Goal: Communication & Community: Answer question/provide support

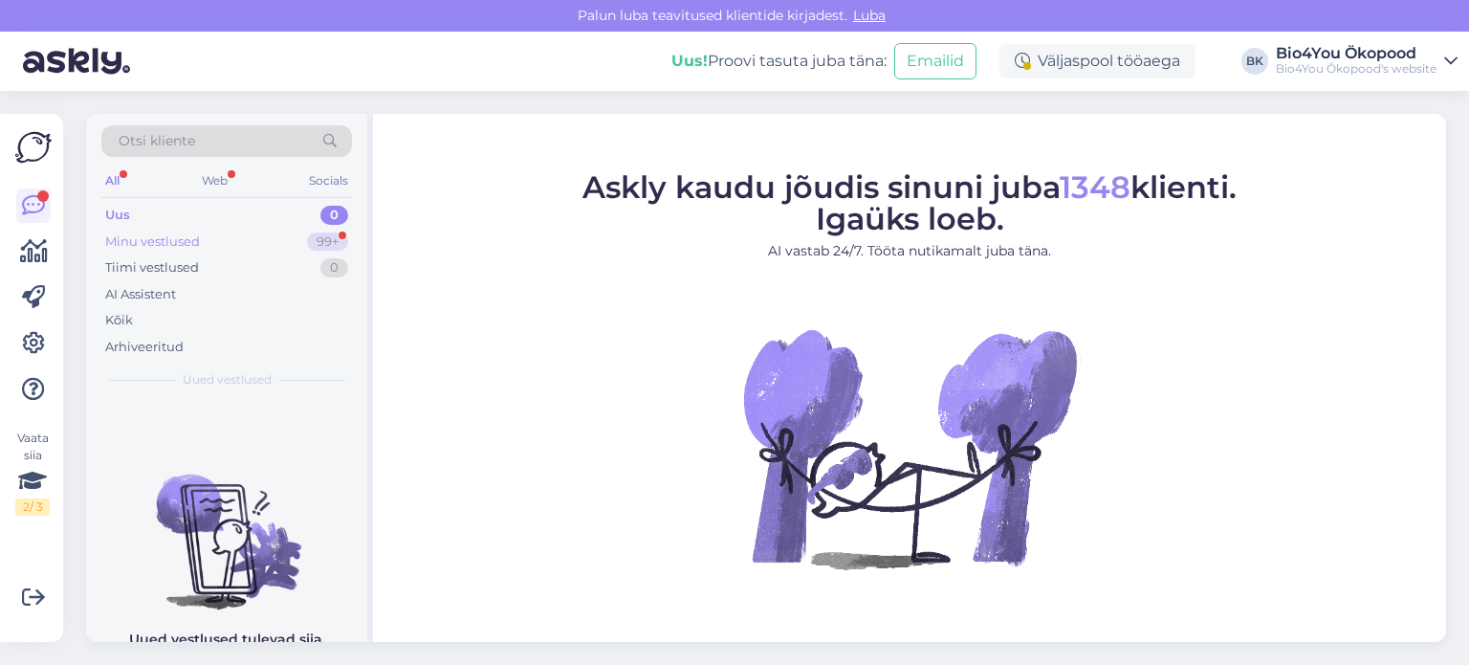
click at [167, 229] on div "Minu vestlused 99+" at bounding box center [226, 242] width 251 height 27
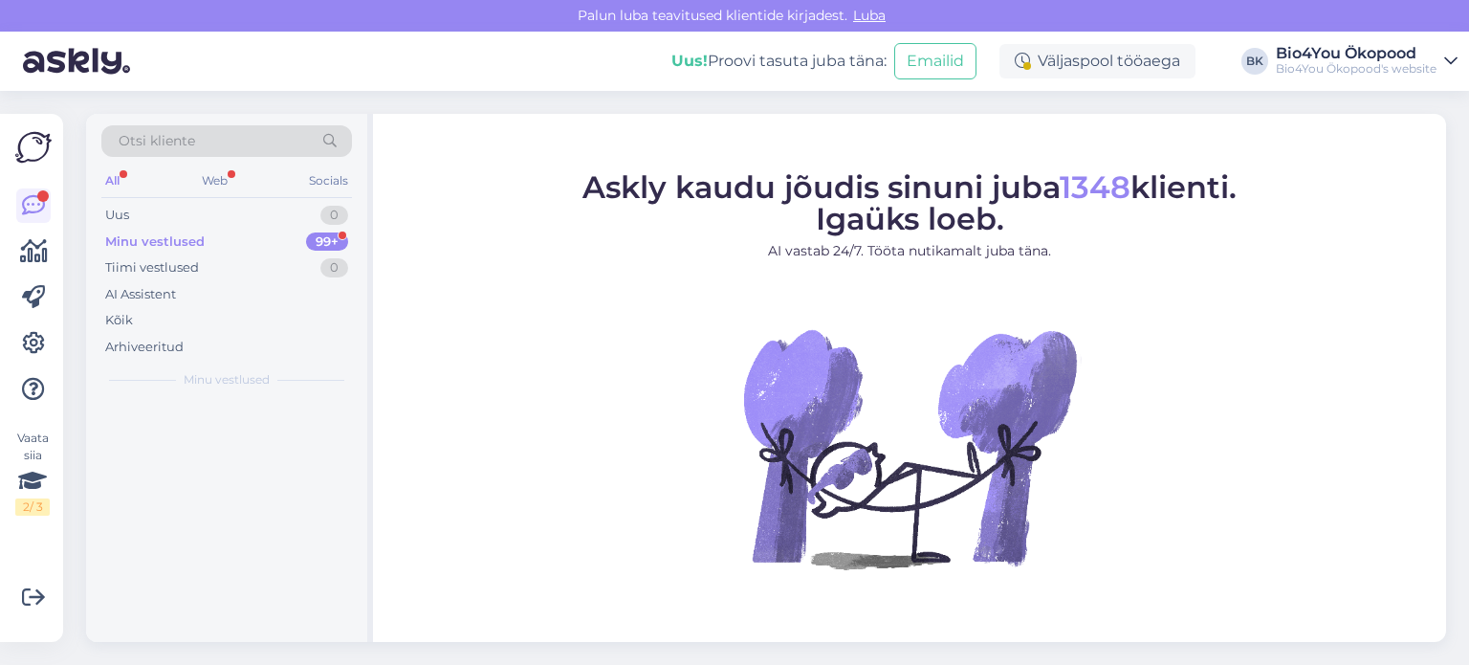
click at [190, 239] on div "Minu vestlused" at bounding box center [154, 241] width 99 height 19
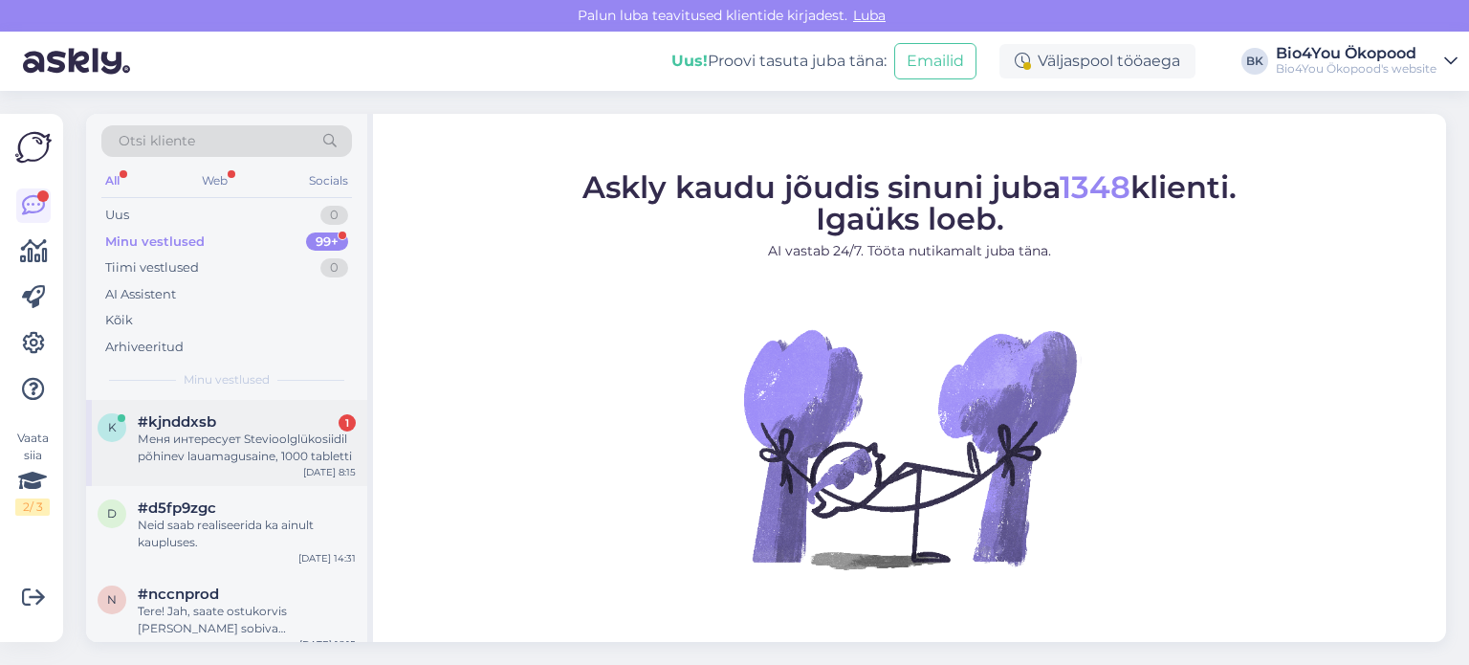
click at [213, 439] on div "Меня интересует Stevioolglükosiidil põhinev lauamagusaine, 1000 tabletti" at bounding box center [247, 448] width 218 height 34
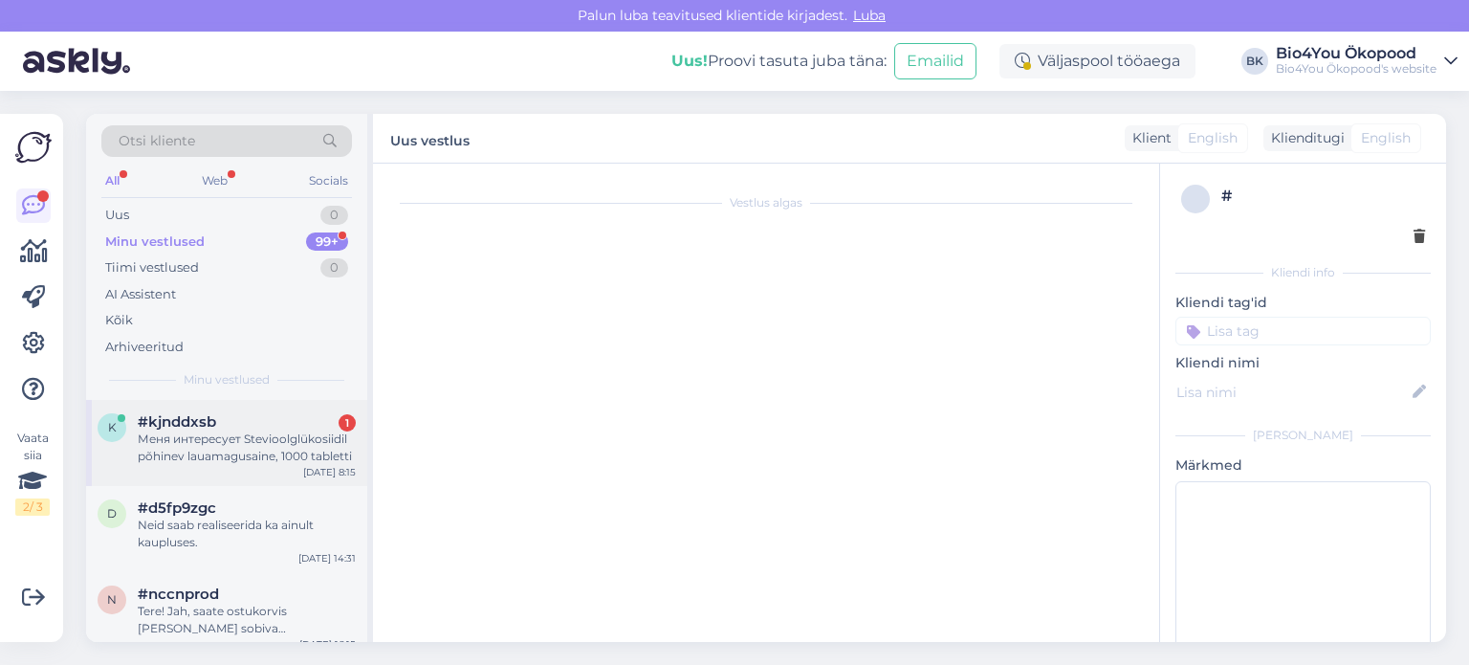
scroll to position [186, 0]
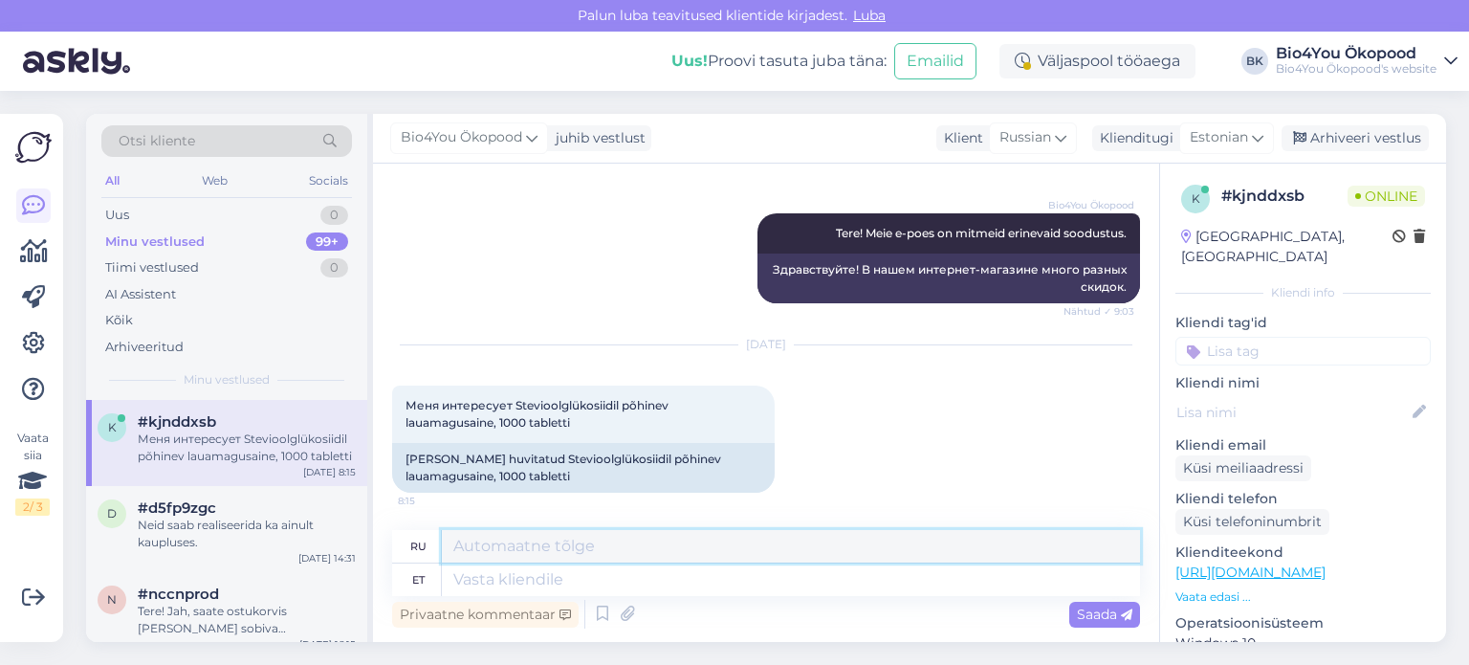
click at [475, 544] on textarea at bounding box center [791, 546] width 698 height 33
type textarea "Tere!"
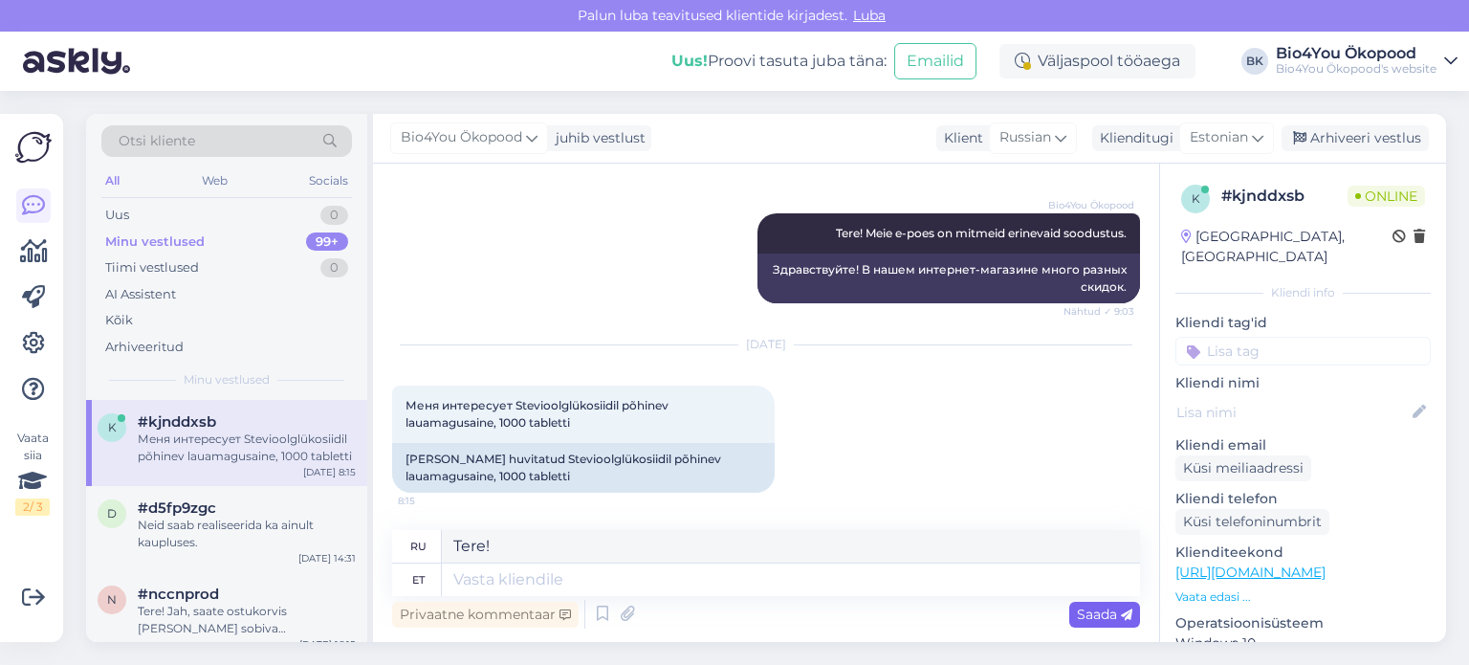
click at [1088, 607] on span "Saada" at bounding box center [1104, 614] width 55 height 17
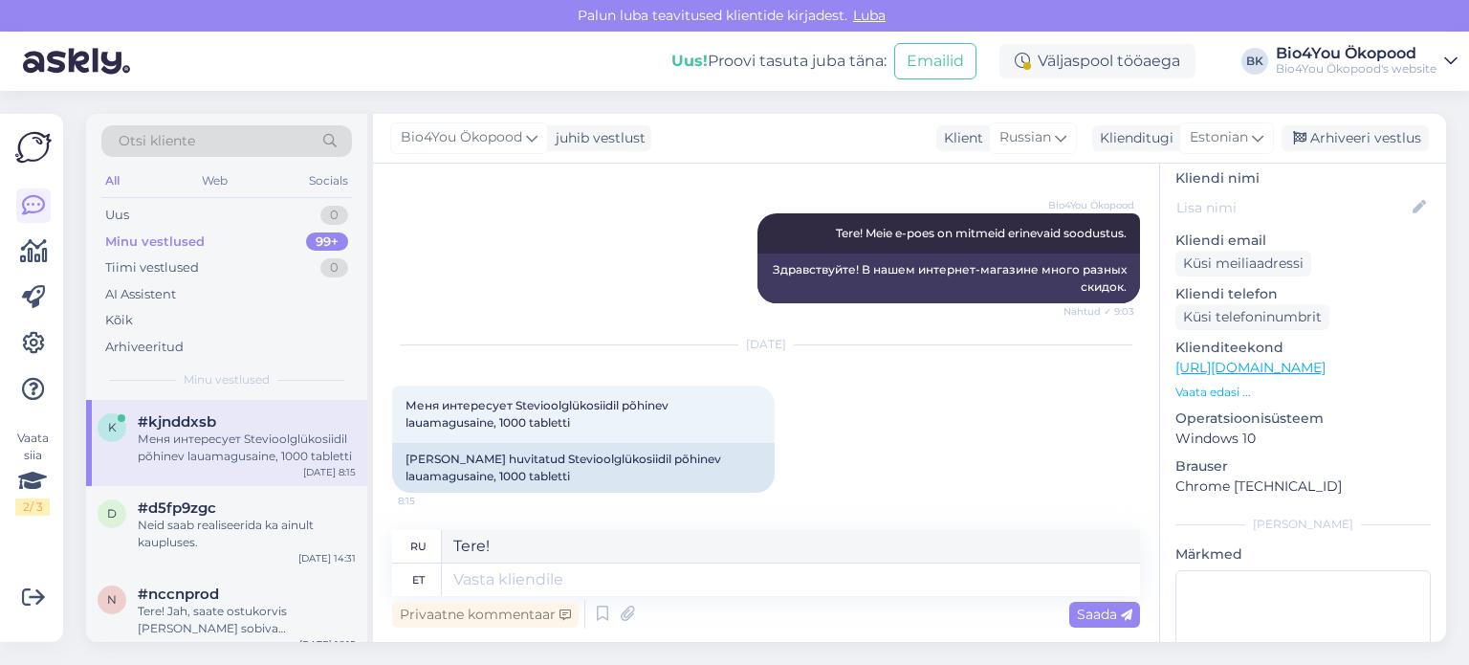
scroll to position [0, 0]
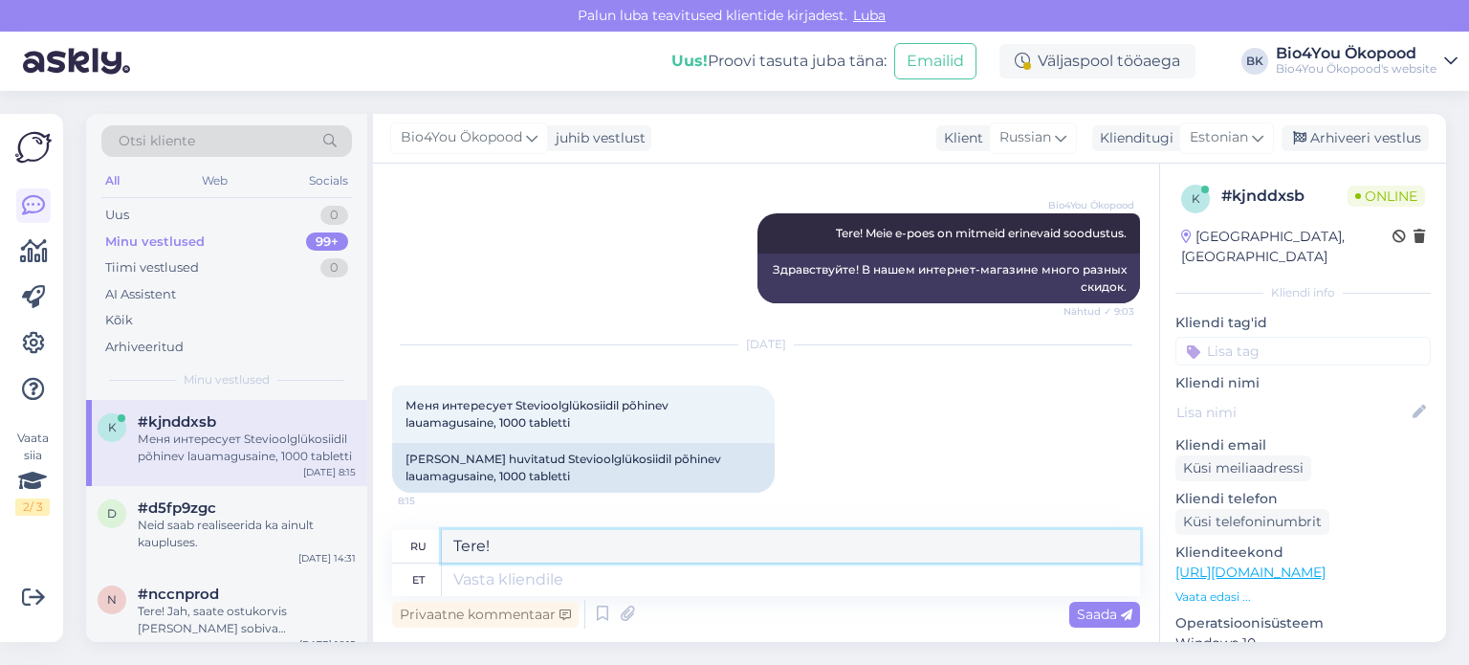
drag, startPoint x: 505, startPoint y: 542, endPoint x: 418, endPoint y: 542, distance: 87.1
click at [418, 542] on div "ru Tere!" at bounding box center [766, 546] width 748 height 33
click at [456, 583] on textarea at bounding box center [791, 579] width 698 height 33
type textarea "Tere!"
type textarea "Привет!"
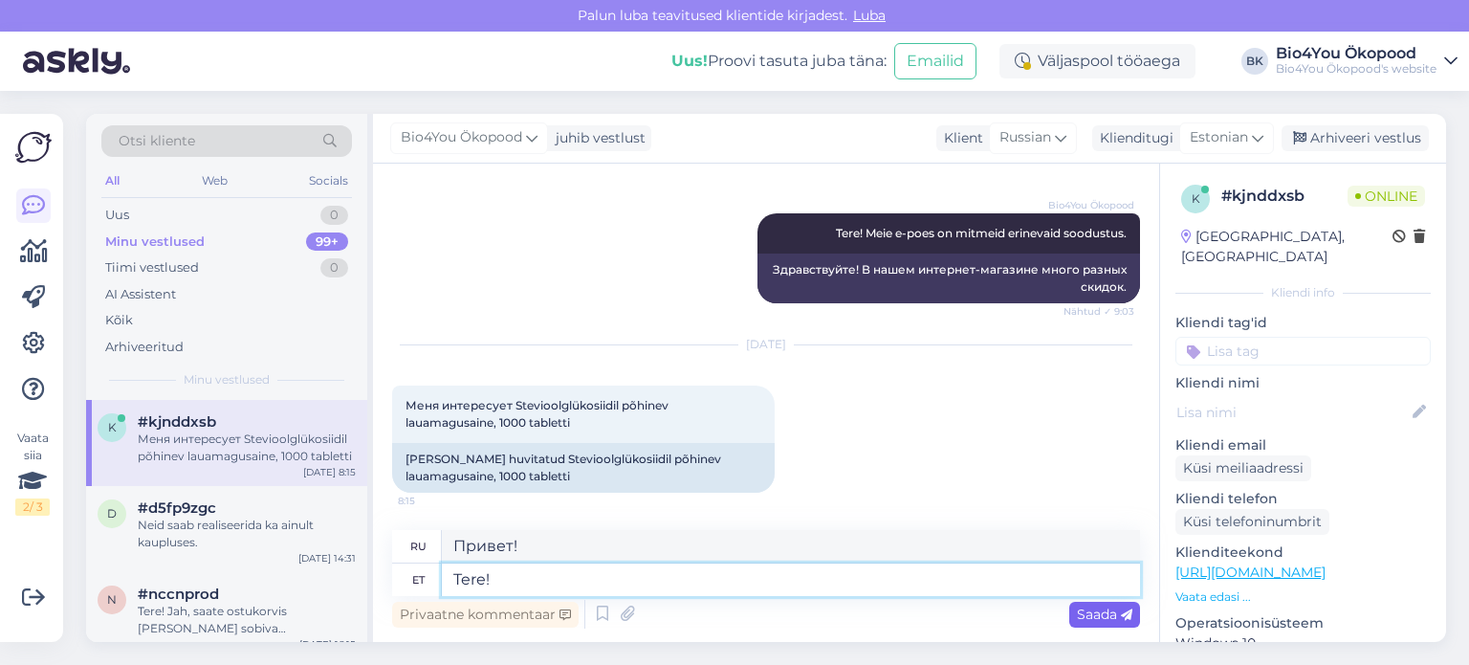
type textarea "Tere!"
click at [1113, 618] on span "Saada" at bounding box center [1104, 614] width 55 height 17
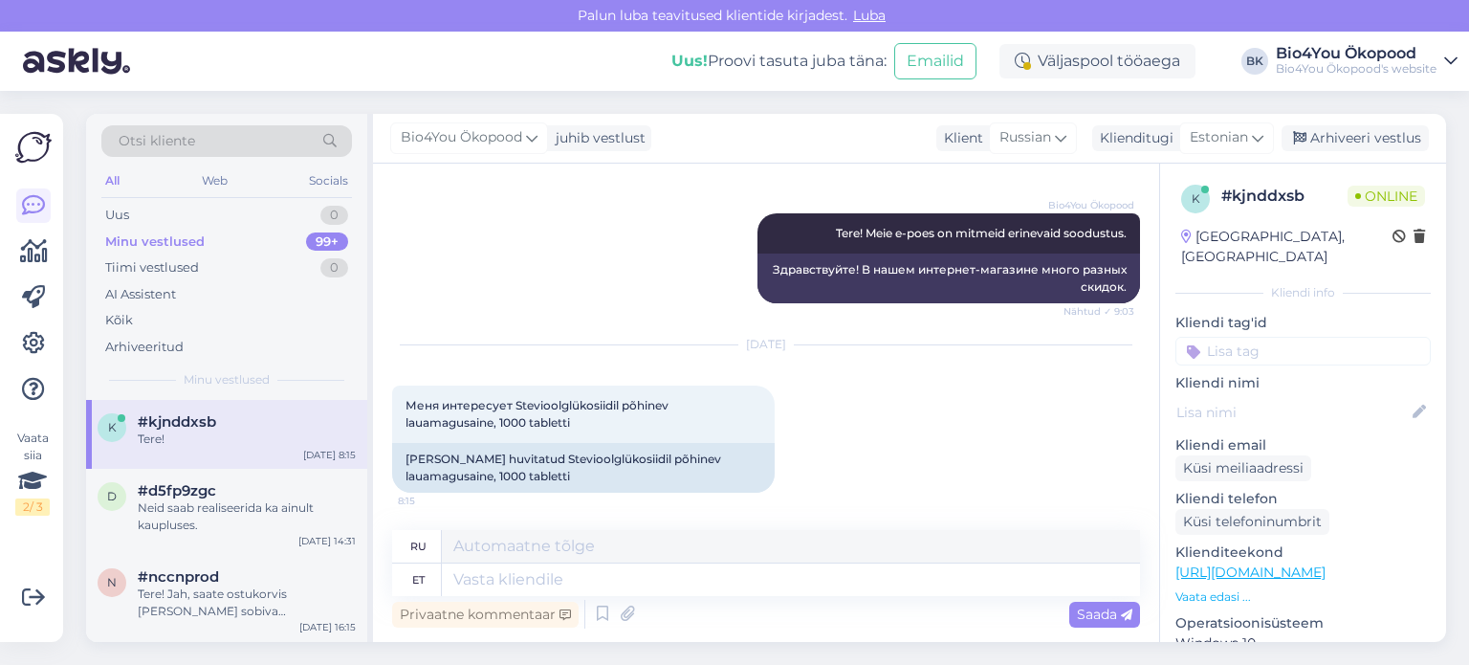
scroll to position [300, 0]
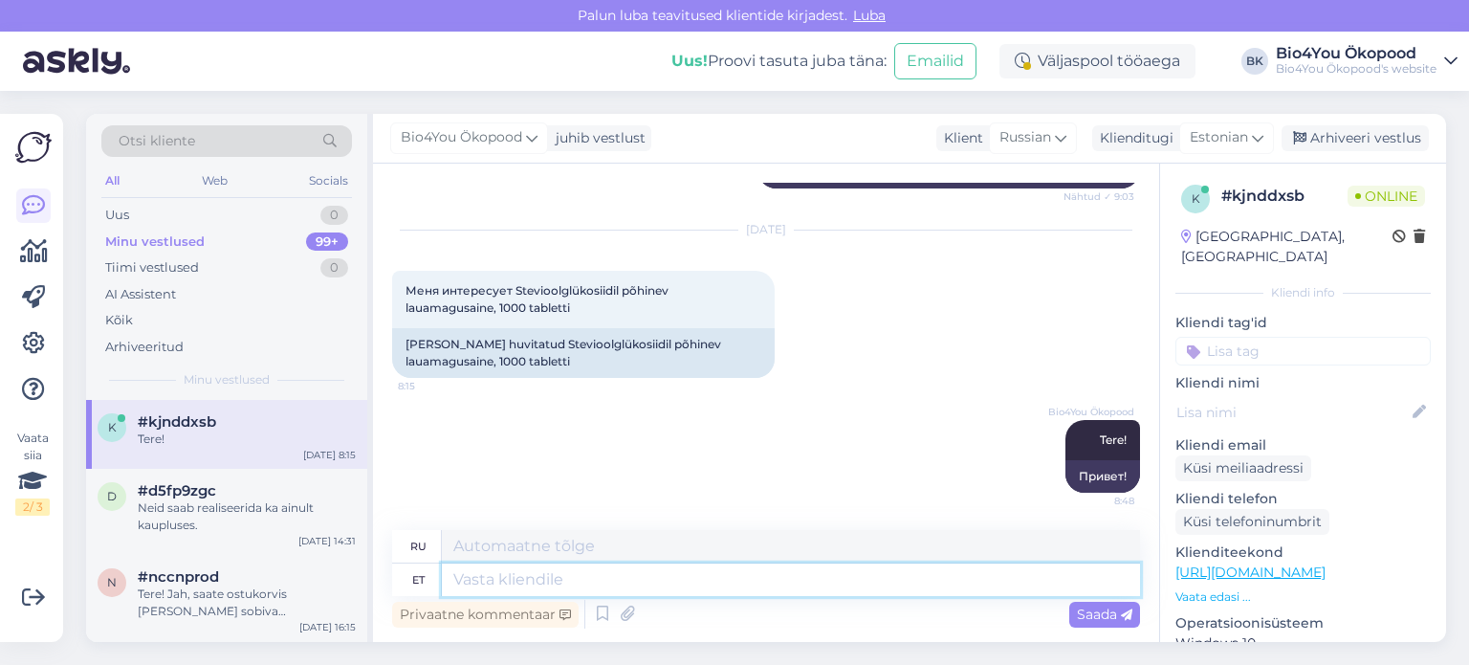
click at [559, 573] on textarea at bounding box center [791, 579] width 698 height 33
type textarea "Kas m"
type textarea "Является"
type textarea "Kas mõtlete se"
type textarea "Вы думаете?"
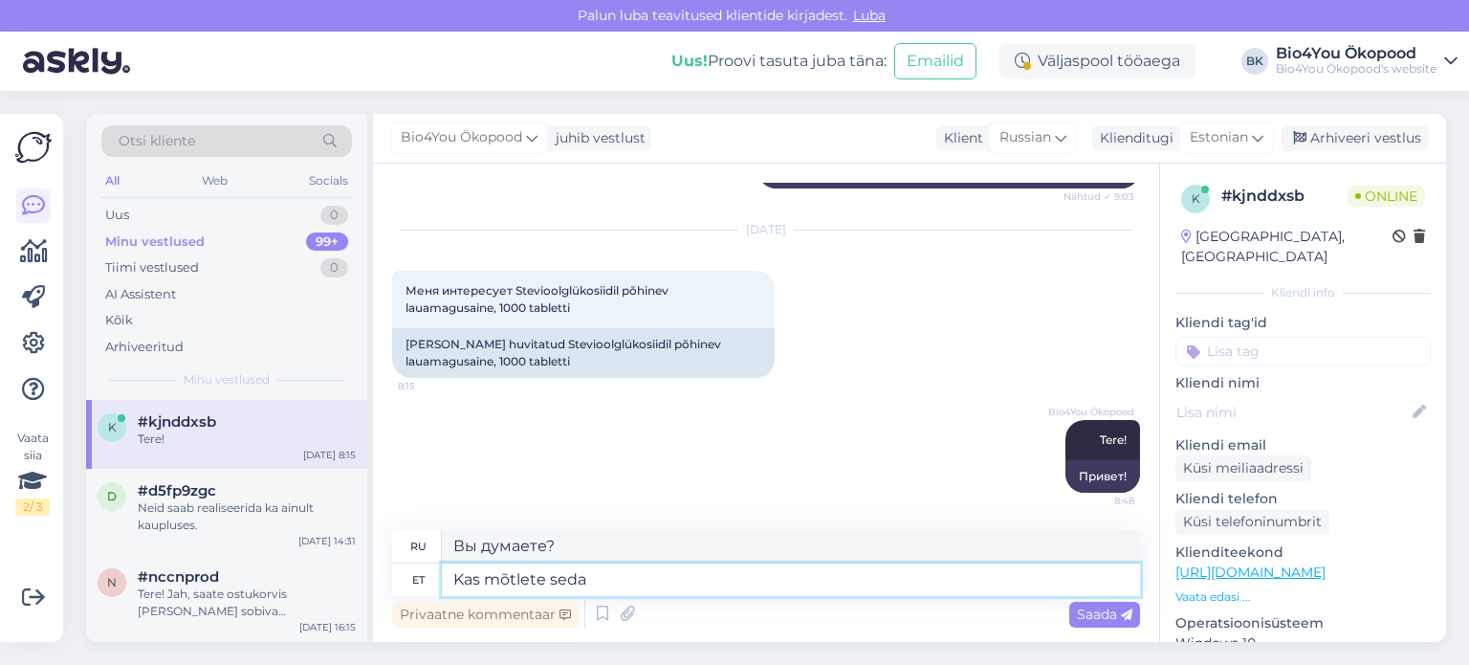
type textarea "Kas mõtlete seda t"
type textarea "Вы это имеете в виду?"
type textarea "Kas mõtlete seda toodet"
type textarea "Вы думаете об этом продукте?"
paste textarea "[URL][DOMAIN_NAME]"
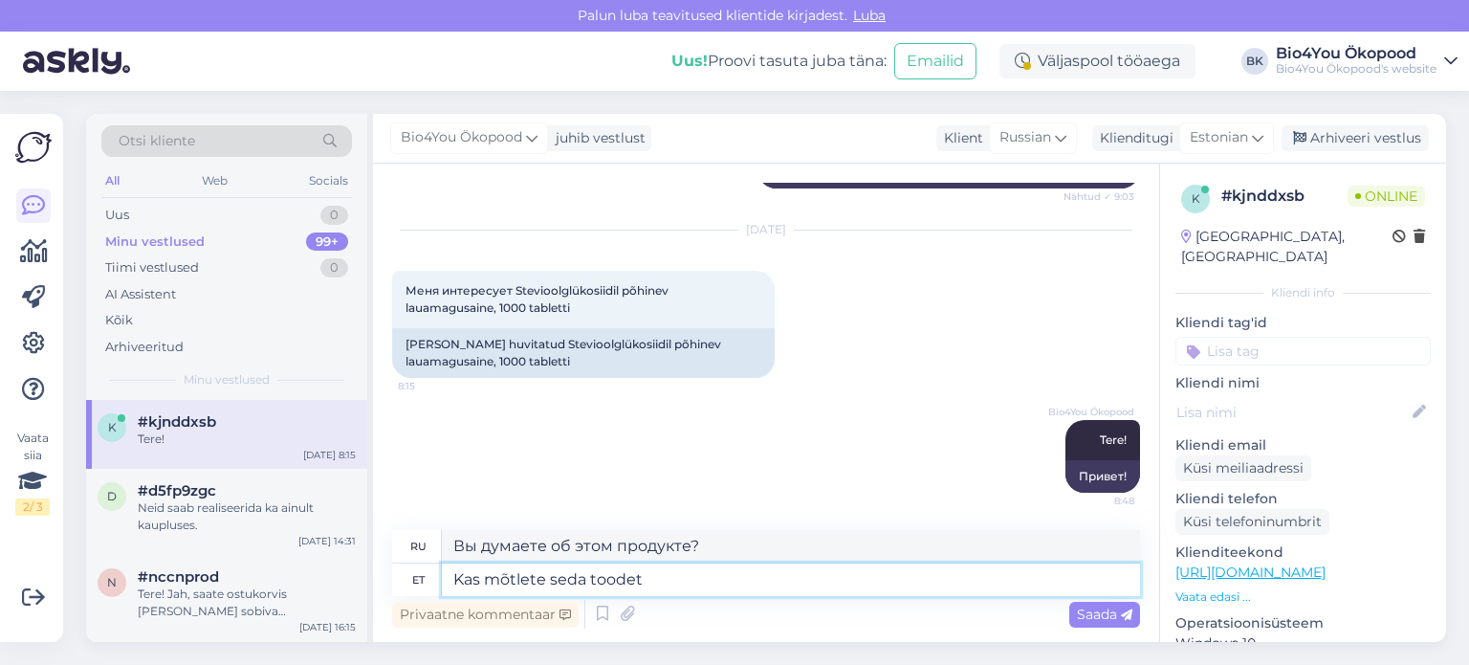
type textarea "Kas mõtlete seda toodet [URL][DOMAIN_NAME]"
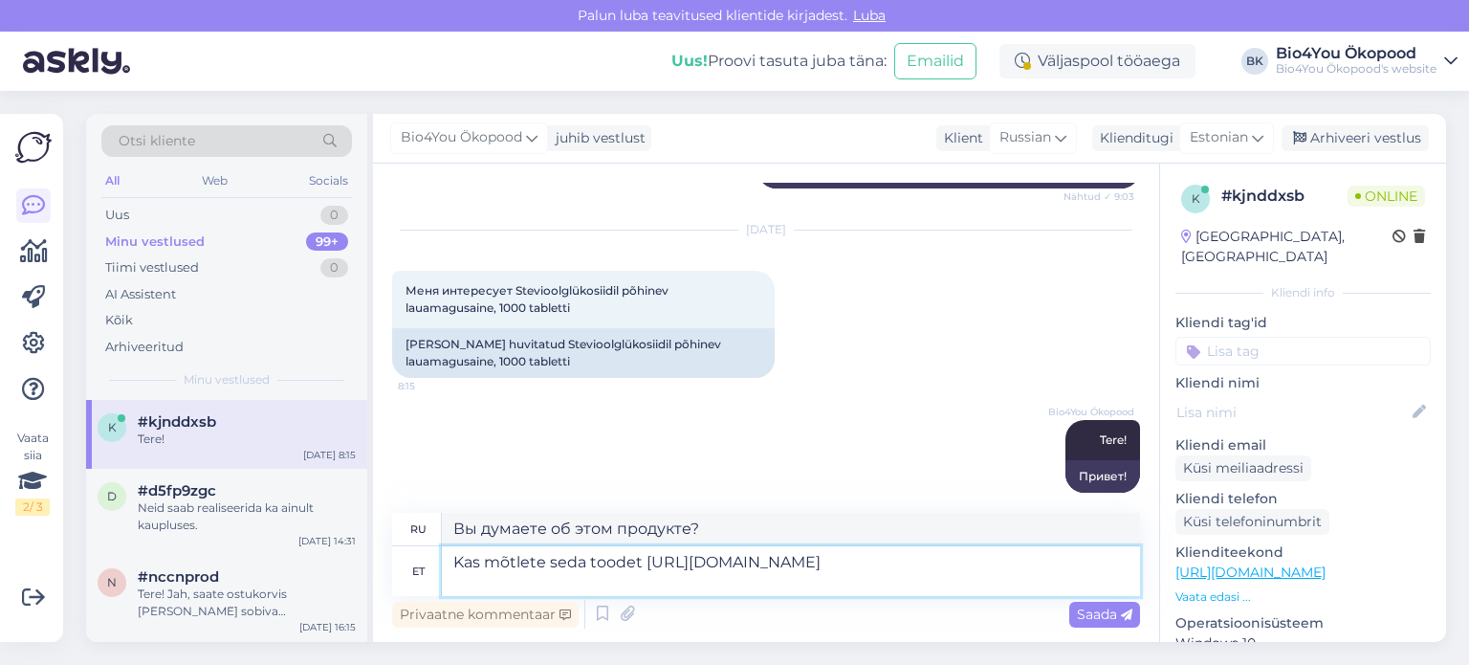
type textarea "Вы думаете об этом продукте [URL][DOMAIN_NAME]"
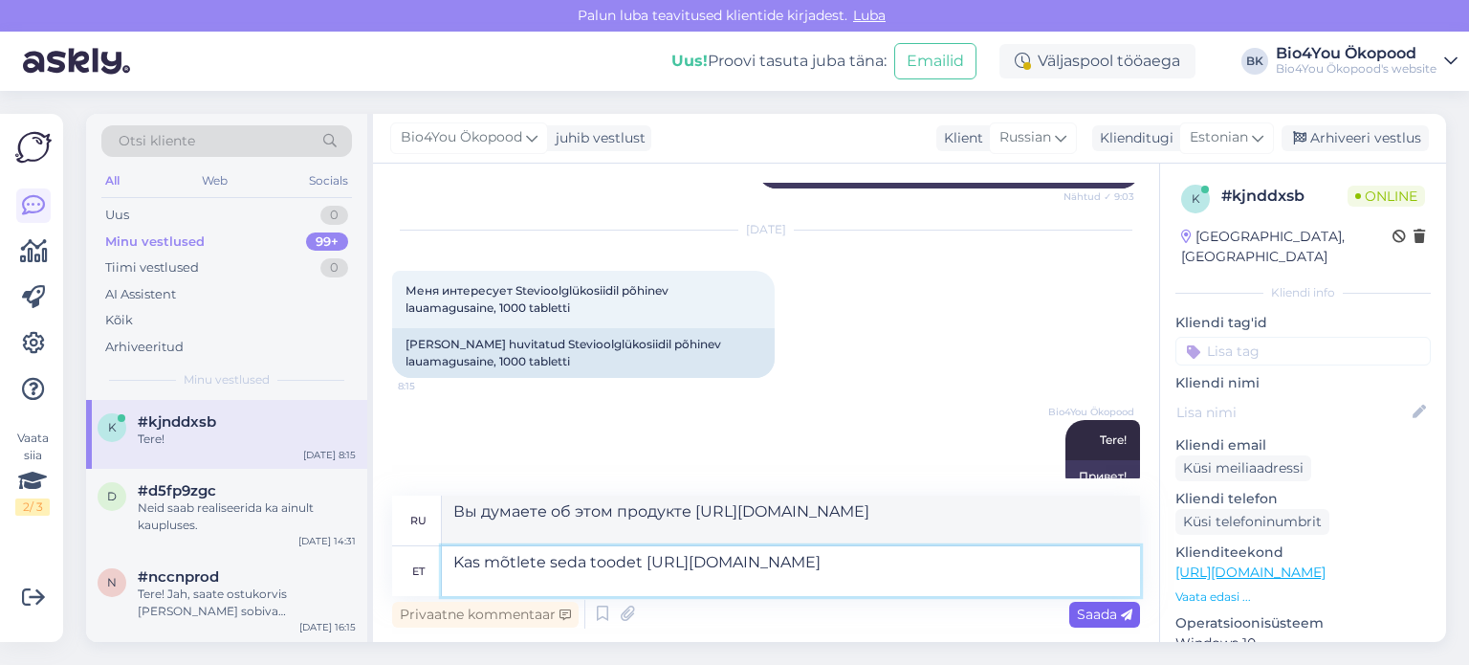
type textarea "Kas mõtlete seda toodet [URL][DOMAIN_NAME]"
click at [1113, 610] on span "Saada" at bounding box center [1104, 614] width 55 height 17
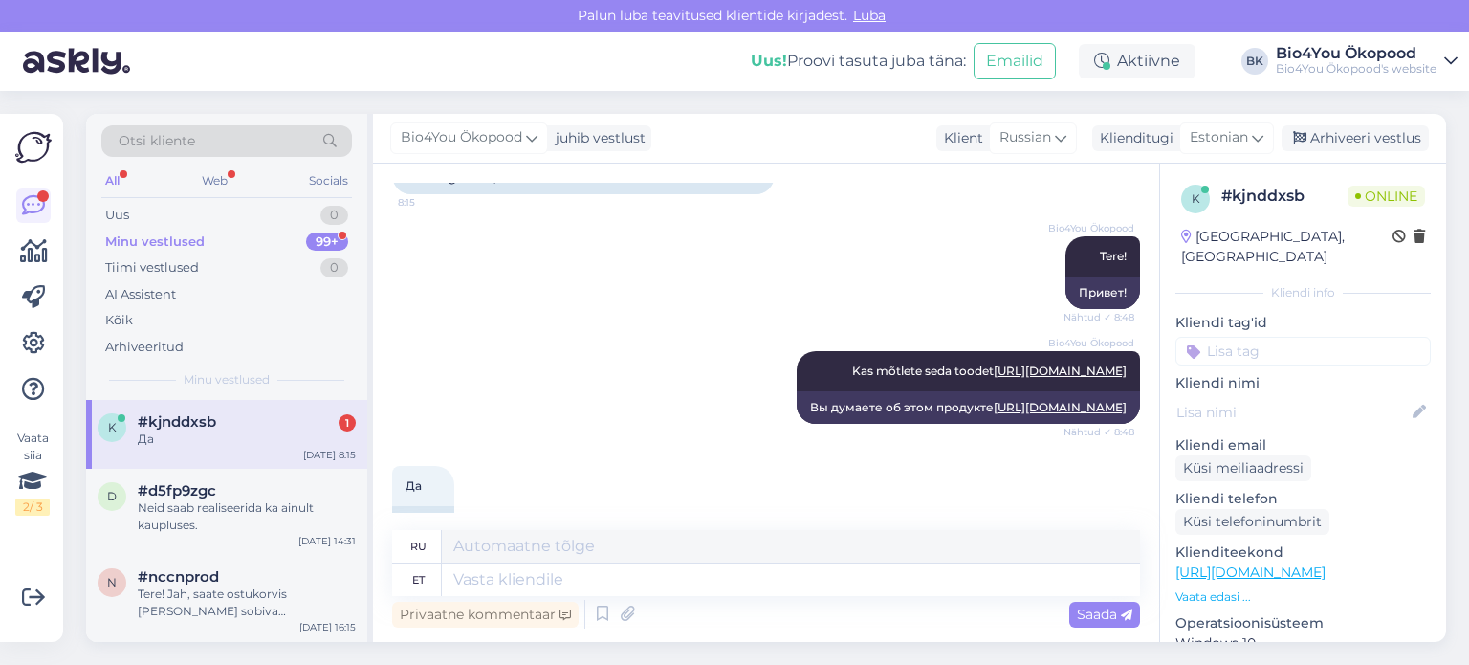
scroll to position [599, 0]
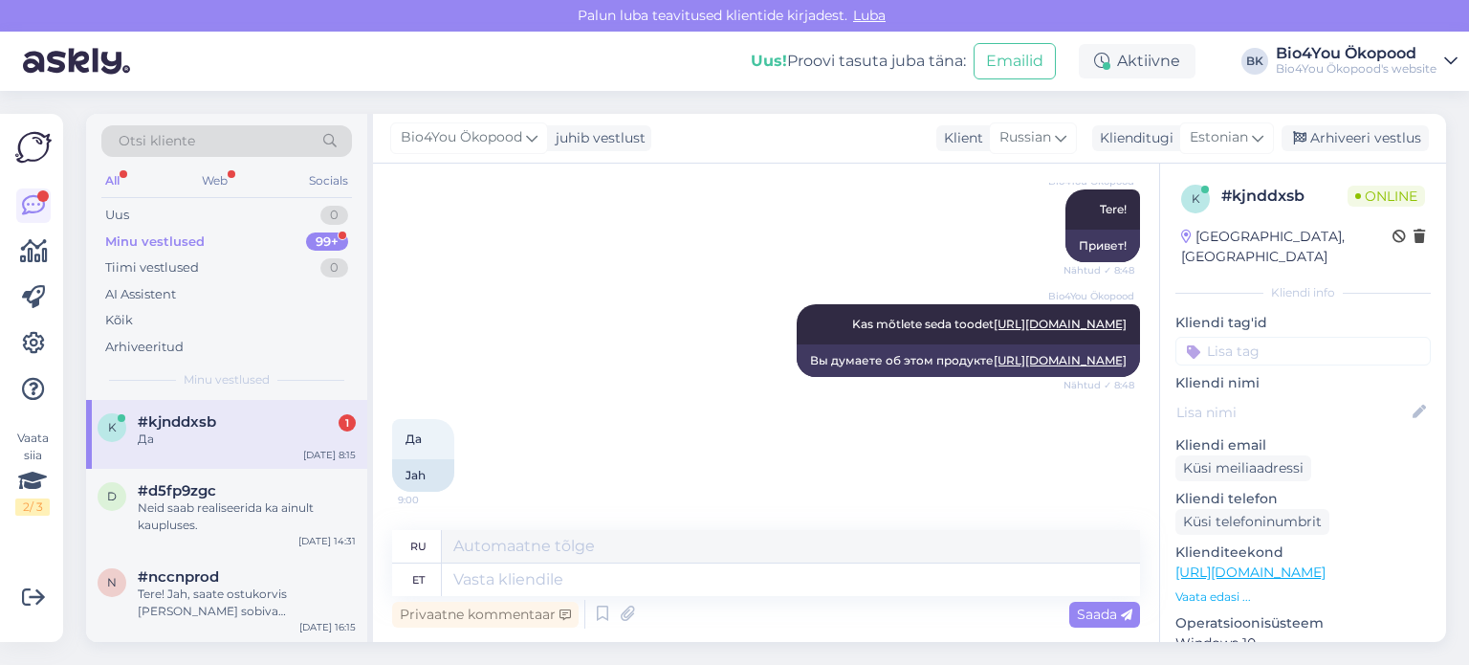
click at [206, 440] on div "Да" at bounding box center [247, 439] width 218 height 17
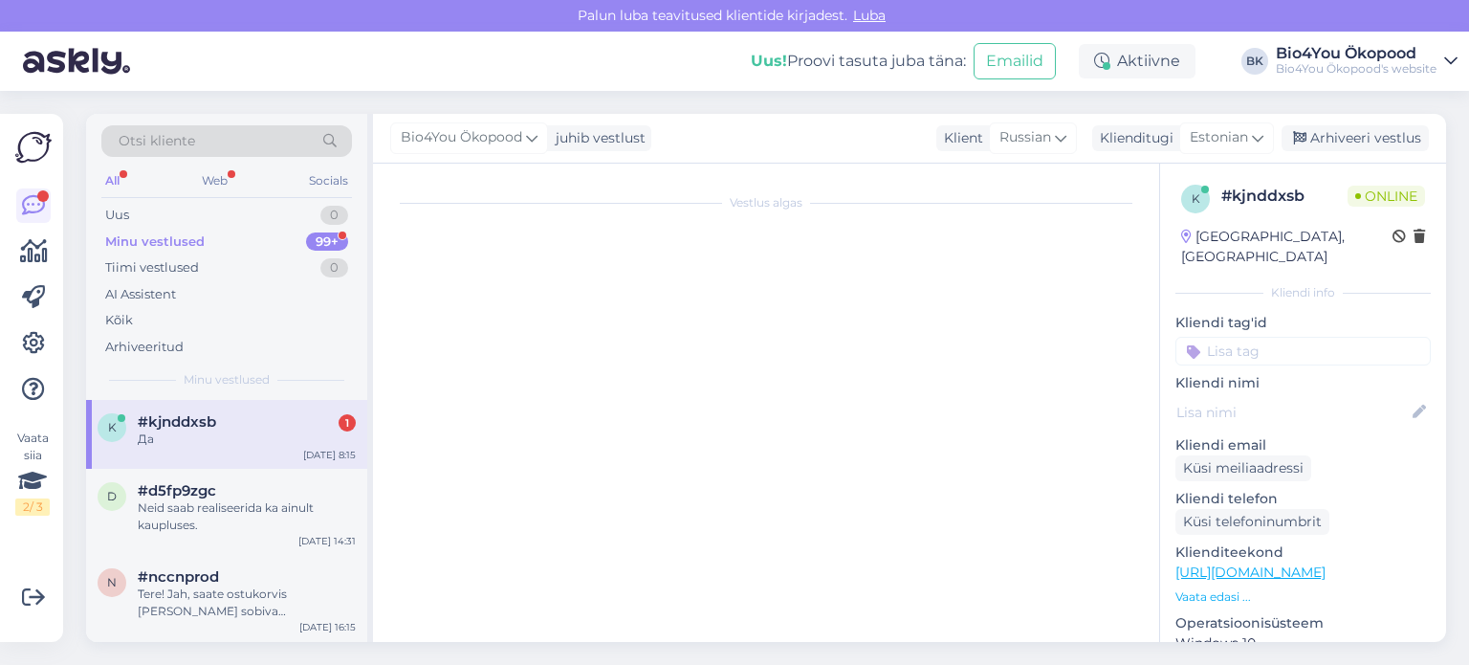
scroll to position [0, 0]
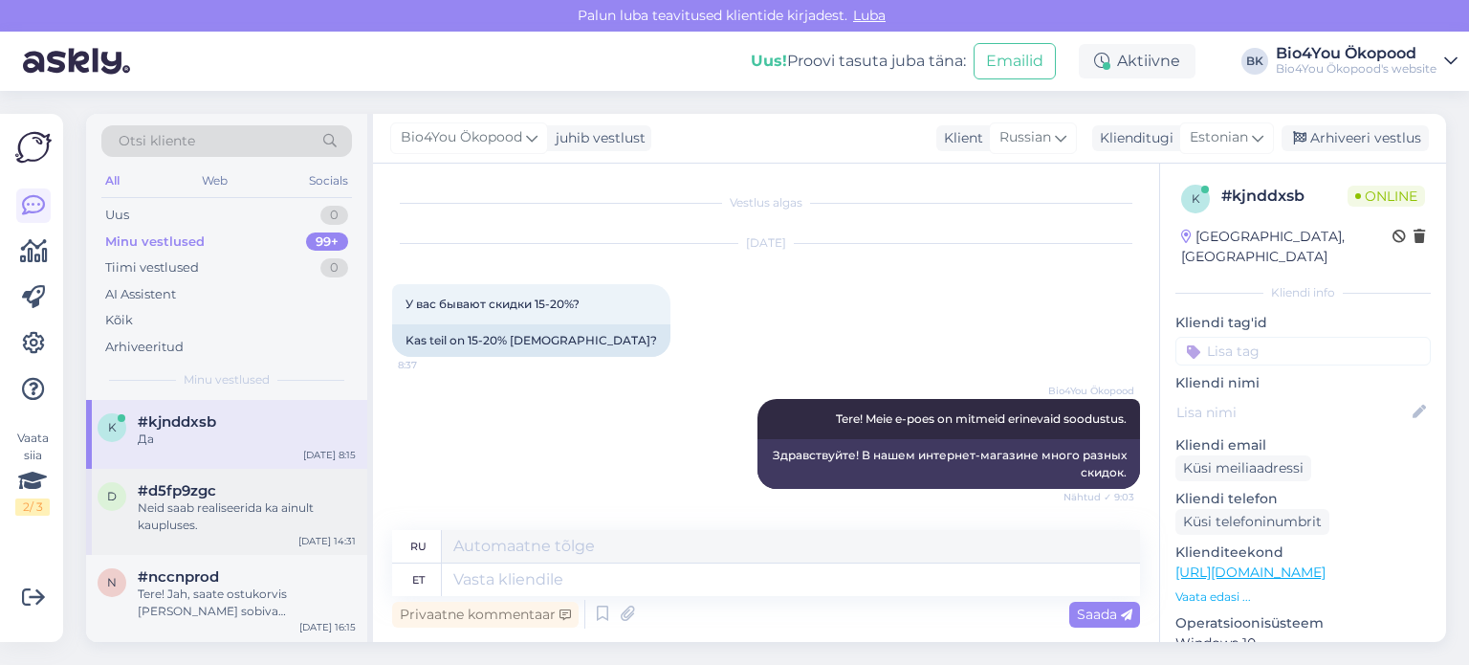
click at [205, 497] on span "#d5fp9zgc" at bounding box center [177, 490] width 78 height 17
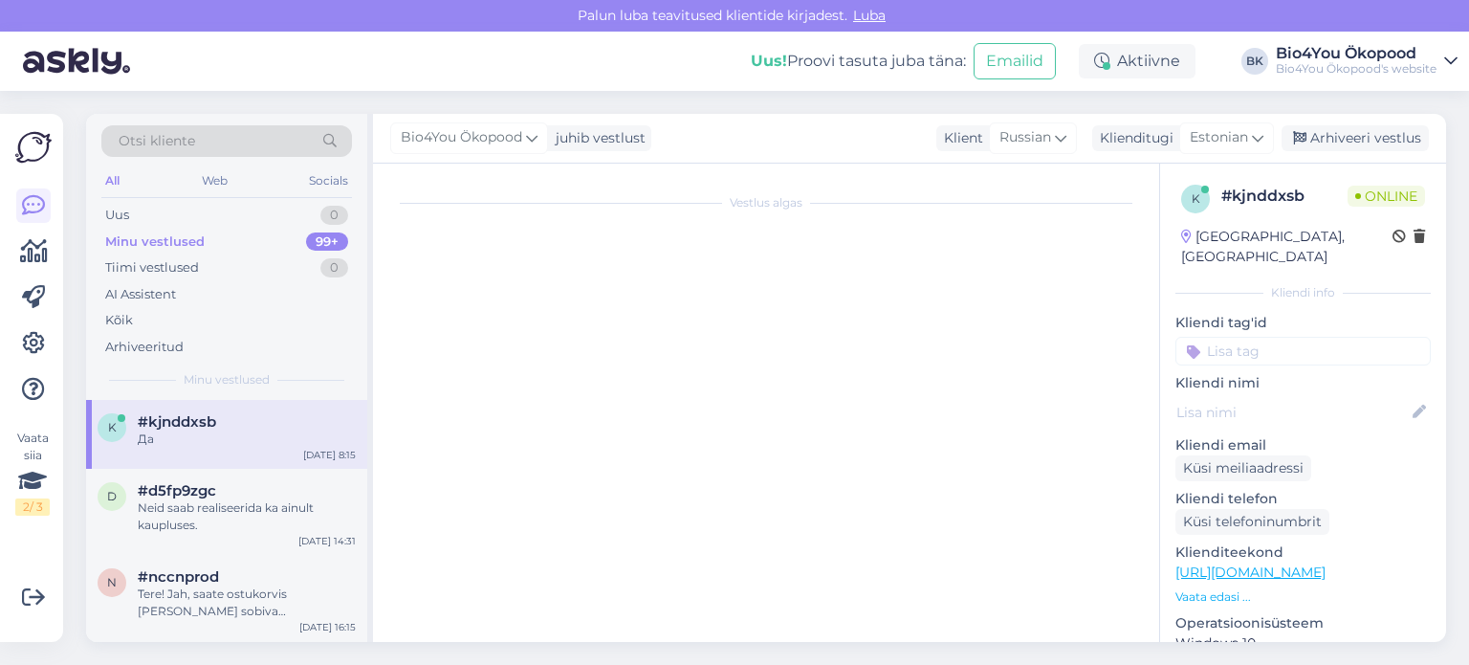
click at [201, 431] on div "Да" at bounding box center [247, 439] width 218 height 17
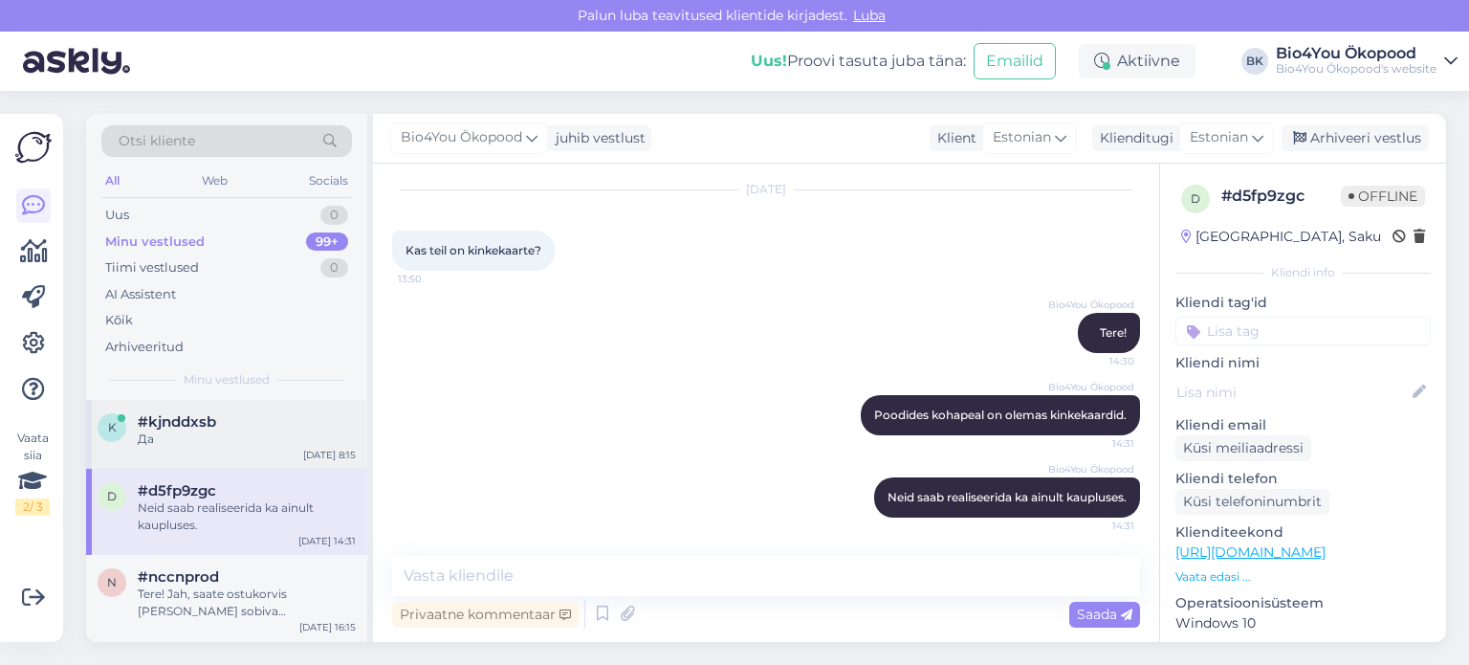
click at [141, 440] on div "Да" at bounding box center [247, 439] width 218 height 17
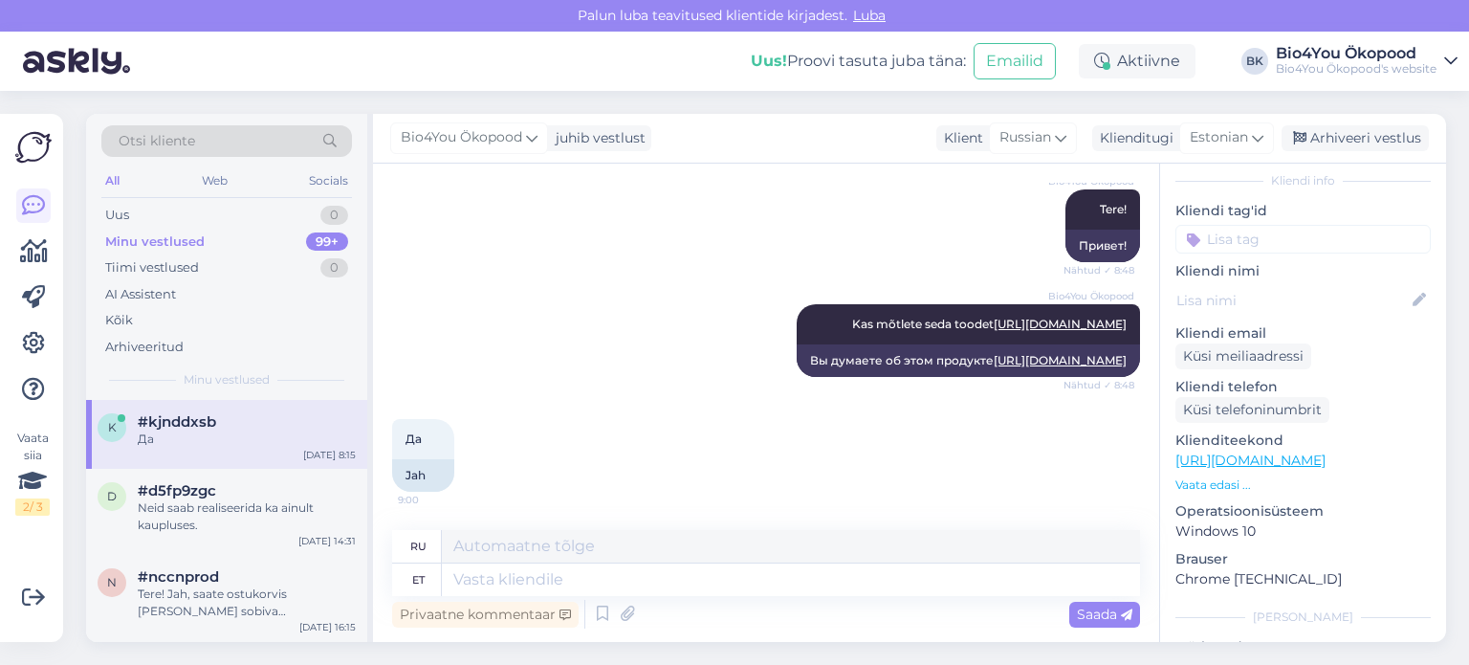
scroll to position [0, 0]
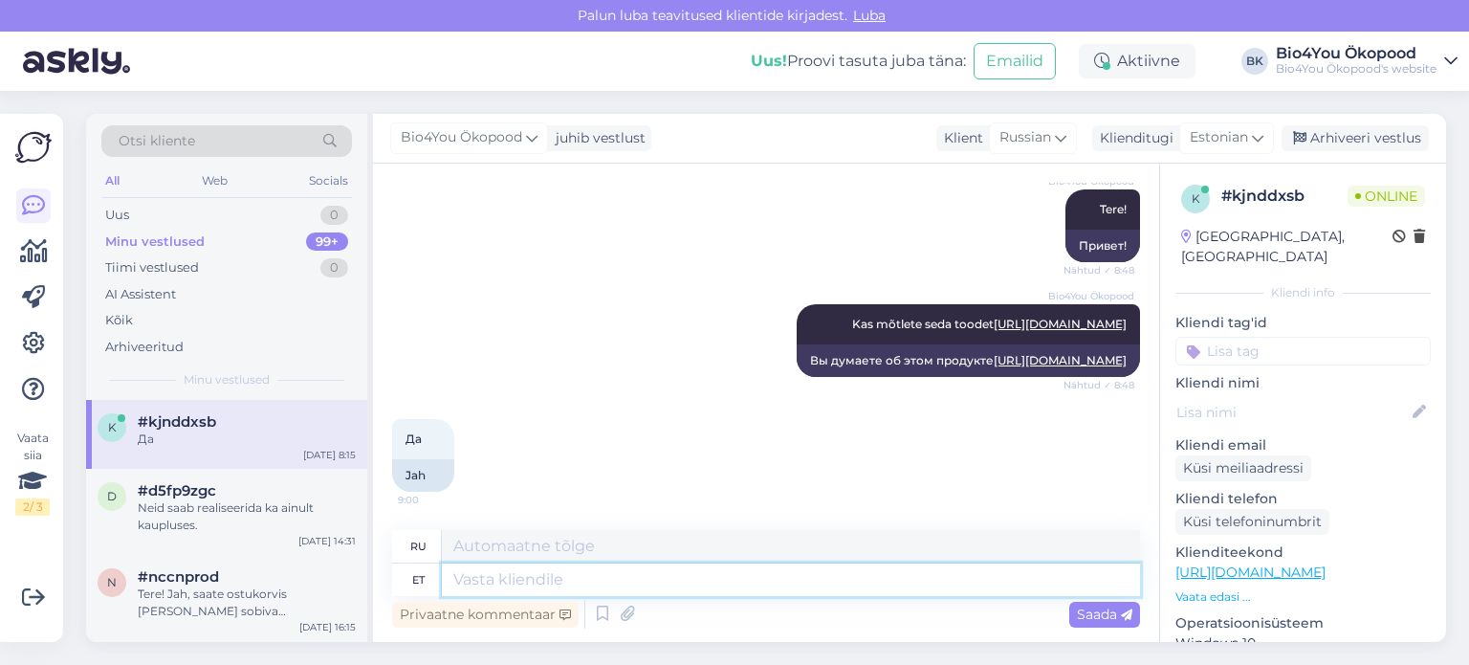
click at [503, 574] on textarea at bounding box center [791, 579] width 698 height 33
type textarea "E.poes o"
type textarea "E.poes"
type textarea "E.poes on v"
type textarea "E.poes есть"
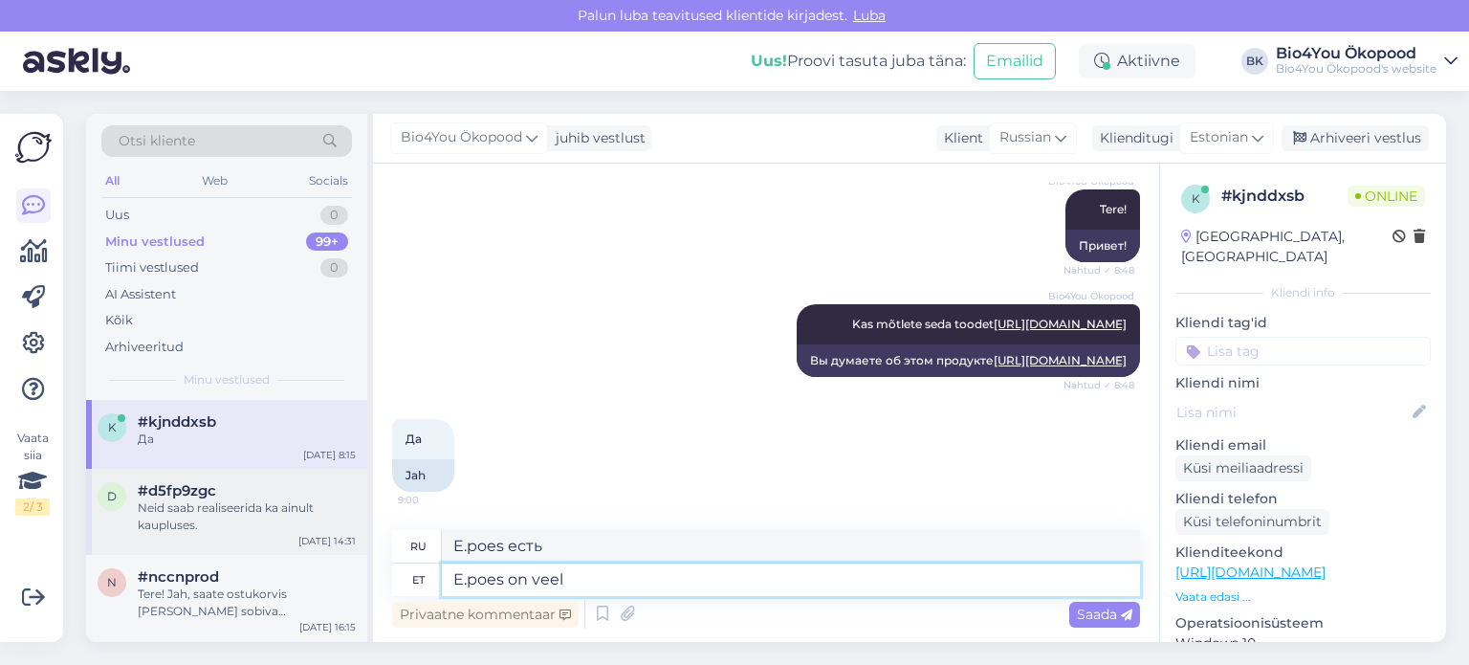
type textarea "E.poes on veel"
type textarea "Еще больше E.poes"
type textarea "E.[PERSON_NAME] on veel viimased saadaval, saat"
type textarea "E.poes еще остались последние"
type textarea "E.[PERSON_NAME] on veel viimased saadaval, saate"
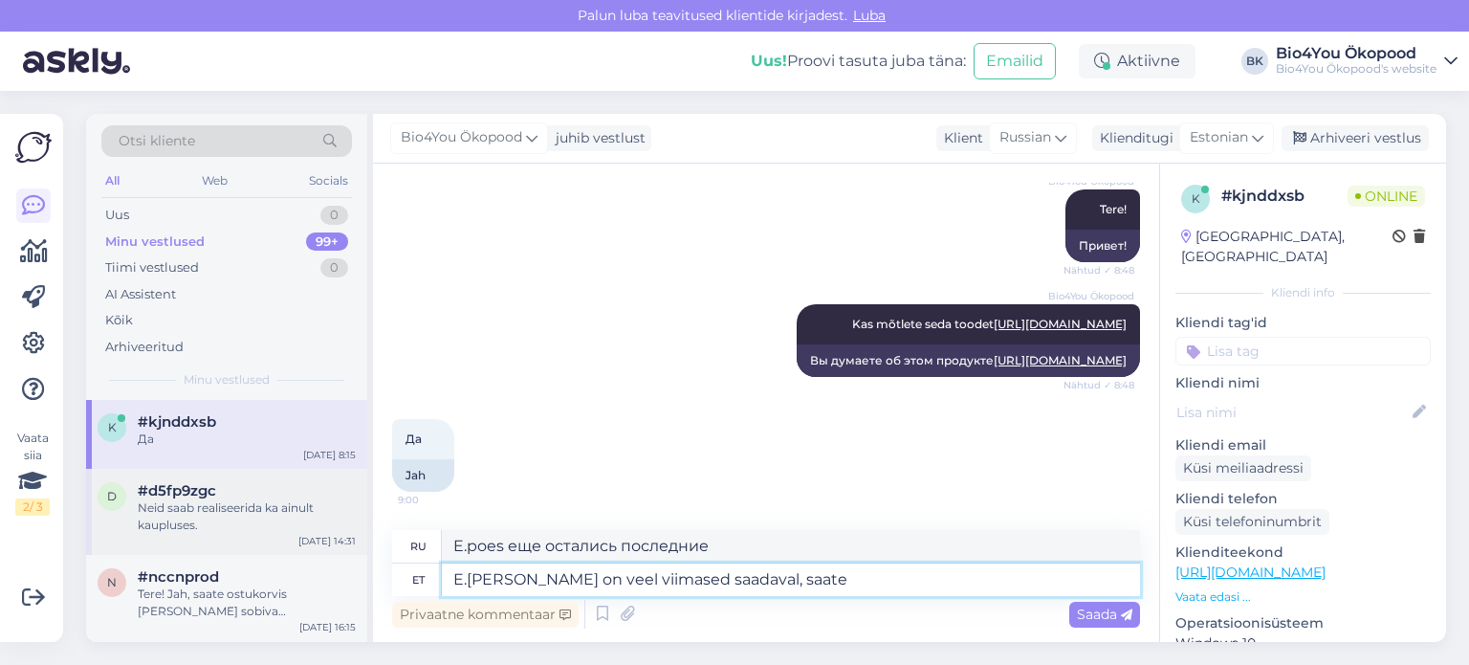
type textarea "Последние еще доступны E.poes ,"
type textarea "E.[PERSON_NAME] on veel viimased saadaval, saate s"
type textarea "Последние еще доступны E.poes , вы можете"
type textarea "E.[PERSON_NAME] on veel viimased saadaval, saate sealt t"
type textarea "Последние еще доступны E.poes , вы можете купить их там."
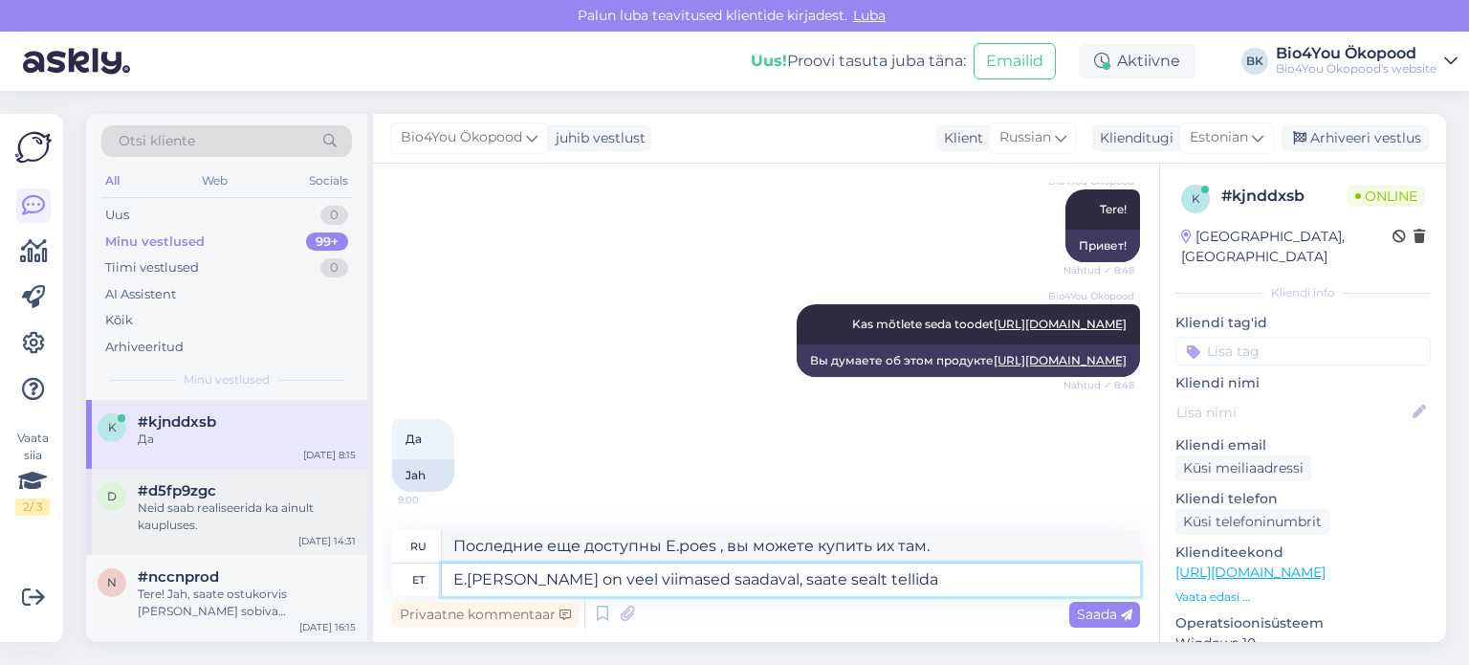
type textarea "E.[PERSON_NAME] on veel viimased saadaval, saate sealt tellida."
type textarea "Последние еще доступны E.poes , вы можете заказать их там."
click at [466, 585] on textarea "E.[PERSON_NAME] on veel viimased saadaval, saate sealt tellida." at bounding box center [791, 579] width 698 height 33
type textarea "E-poes on veel viimased saadaval, saate sealt tellida."
type textarea "Последние еще доступны в интернет-магазине, вы можете заказать их там."
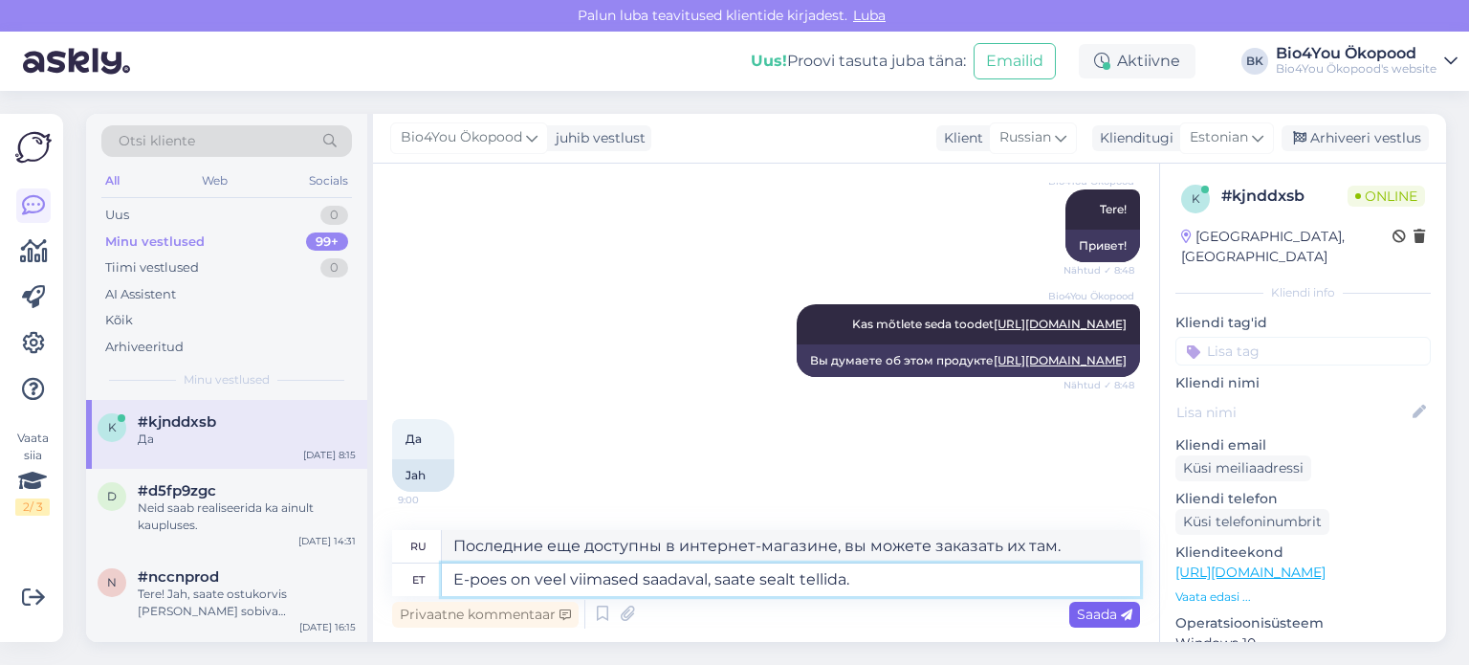
type textarea "E-poes on veel viimased saadaval, saate sealt tellida."
click at [1075, 612] on div "Saada" at bounding box center [1105, 615] width 71 height 26
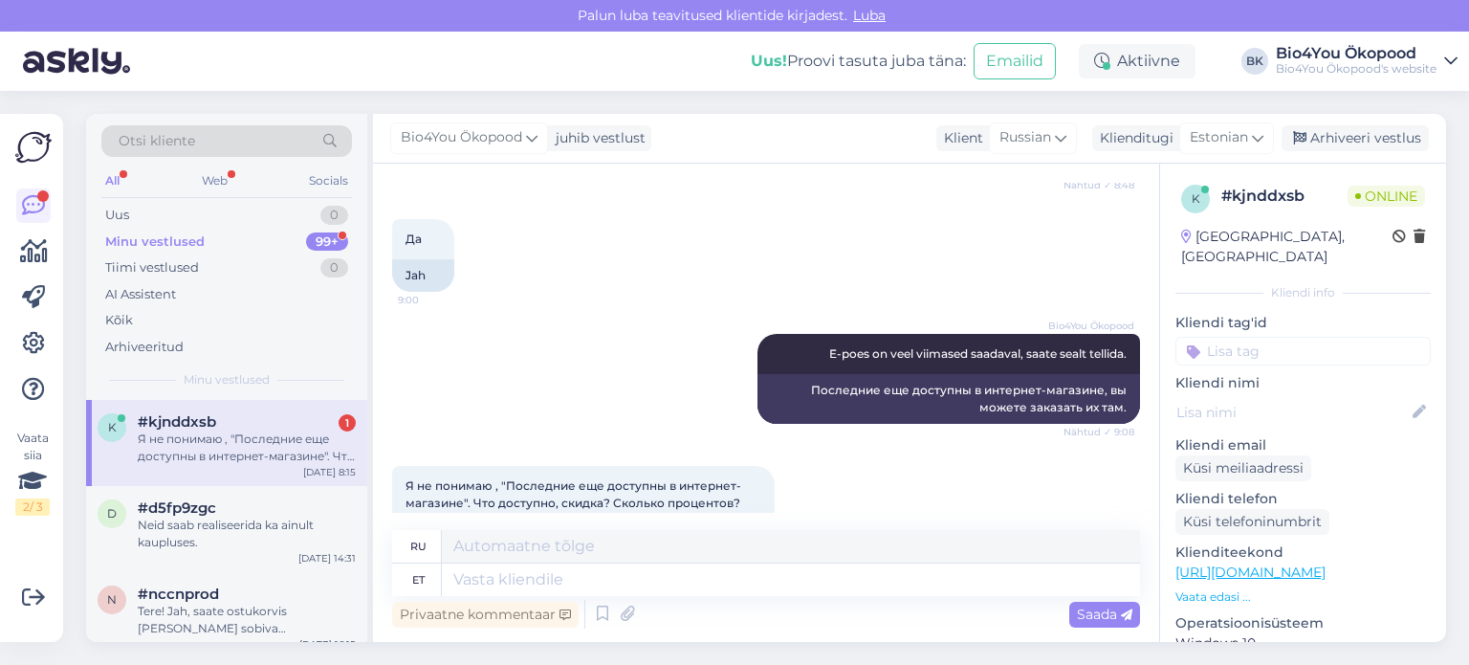
scroll to position [880, 0]
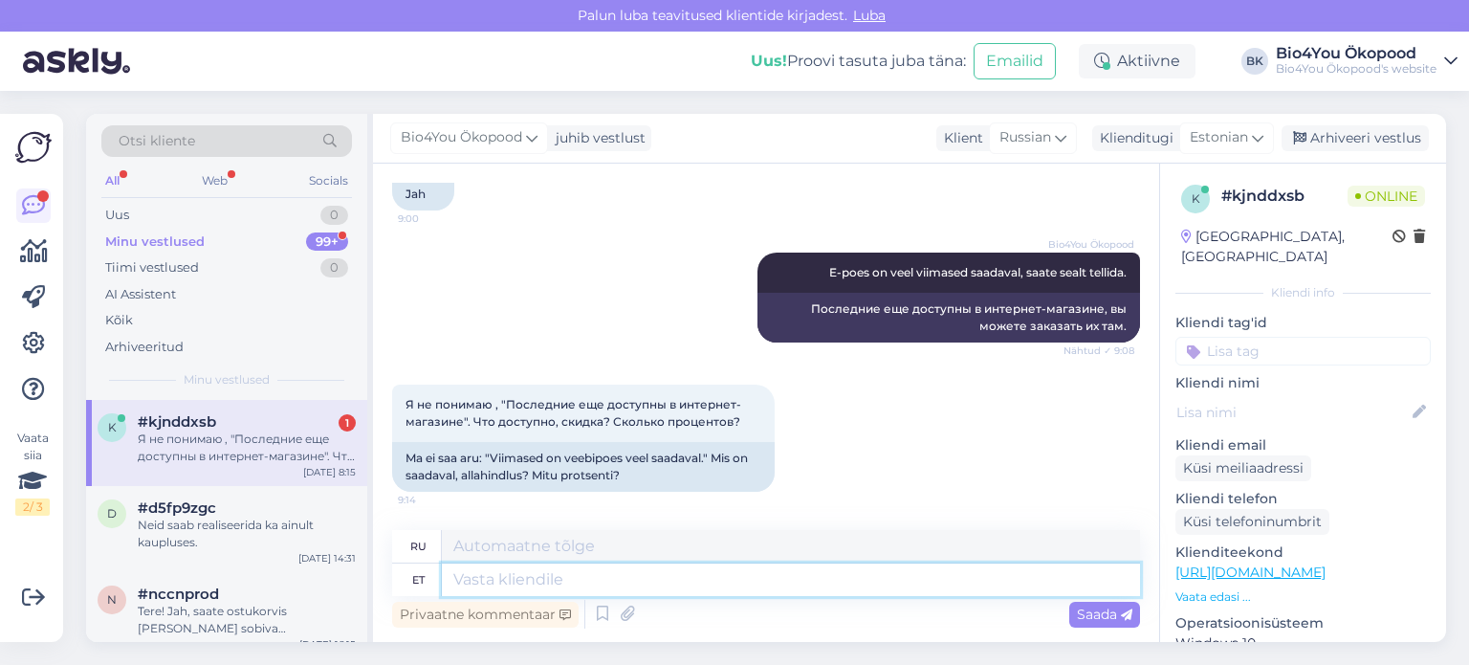
click at [475, 577] on textarea at bounding box center [791, 579] width 698 height 33
type textarea "Viimased t"
type textarea "Последний"
type textarea "Viimased tooted, se"
type textarea "Последние продукты,"
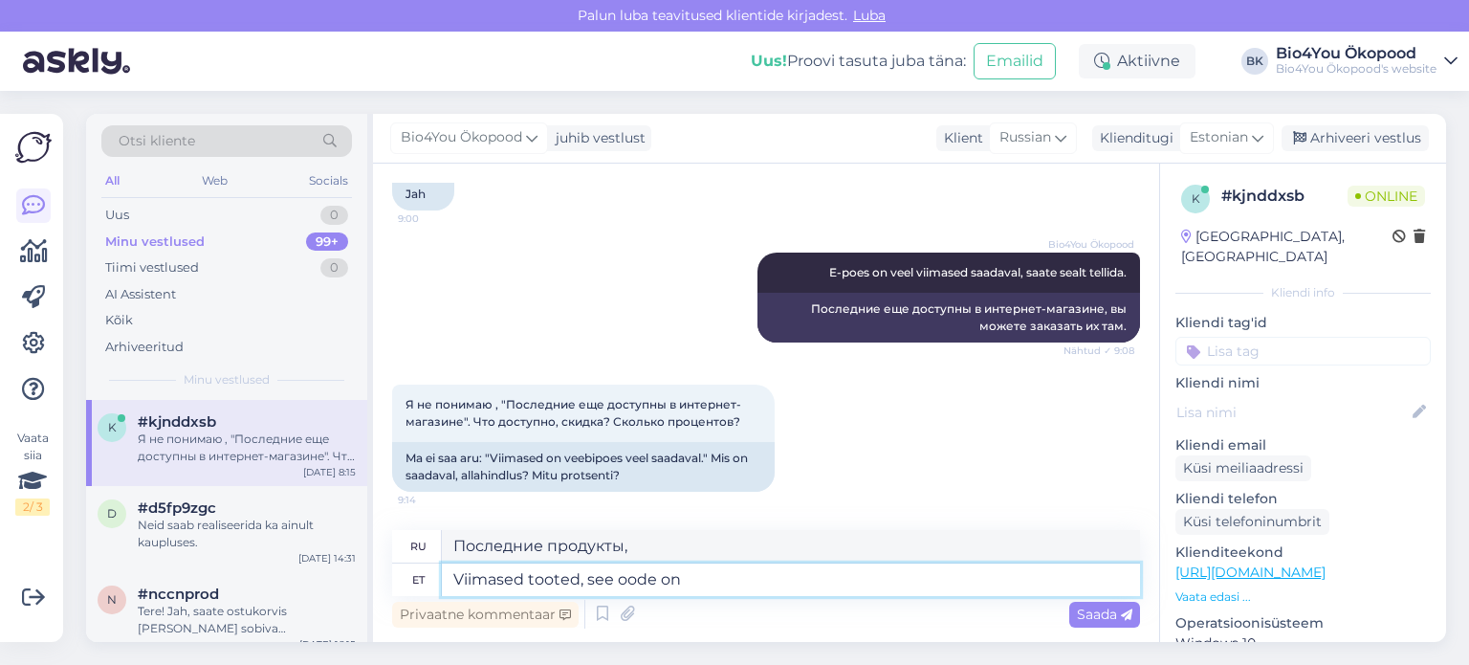
type textarea "Viimased tooted, see oode on l"
type textarea "Последние продукты, это"
type textarea "Viimased tooted, see oode on la"
type textarea "Последние продукты, эта ода"
type textarea "Viimased tooted, see oode on laost o"
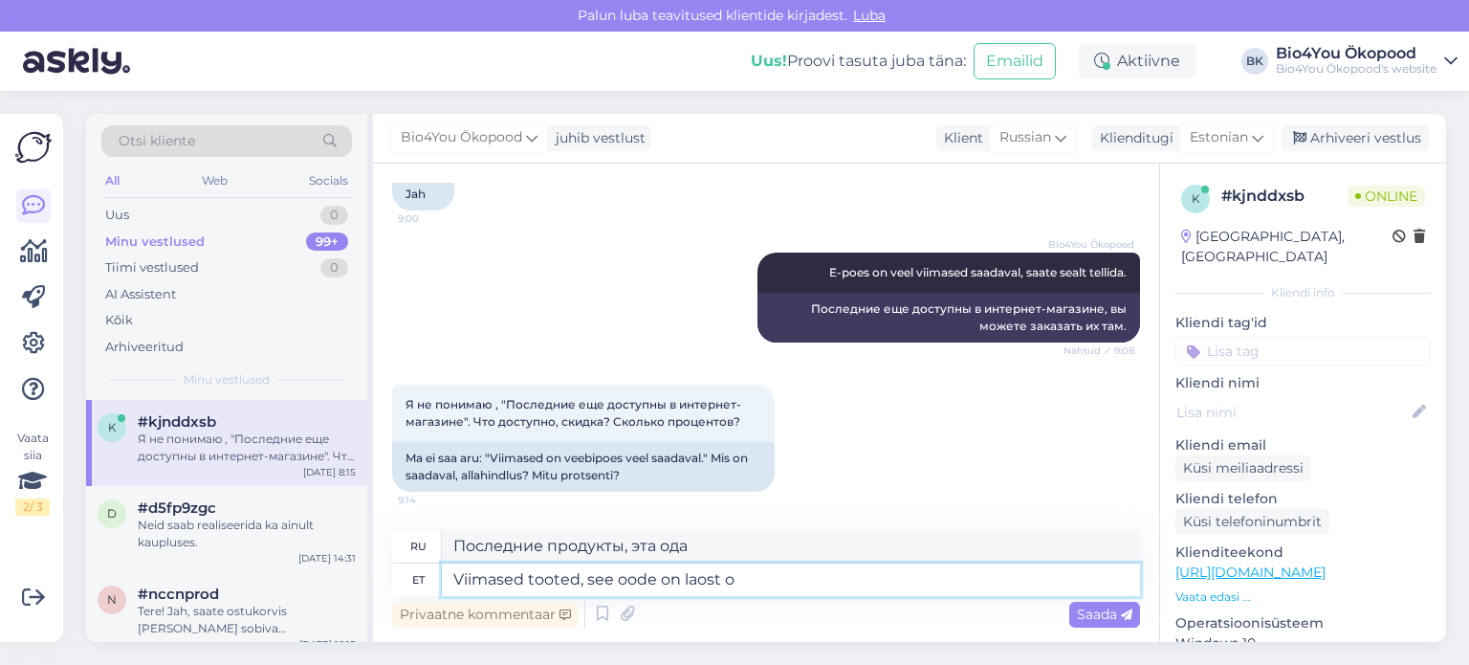
type textarea "Последние товары, этого товара нет в наличии"
type textarea "Viimased tooted, see oode on laost otsa saamas"
type textarea "Последние товары, этот товар заканчивается на складе"
click at [619, 583] on textarea "Viimased tooted, see oode on laost otsa saamas" at bounding box center [791, 579] width 698 height 33
click at [828, 578] on textarea "Viimased tooted, see toode on laost otsa saamas" at bounding box center [791, 579] width 698 height 33
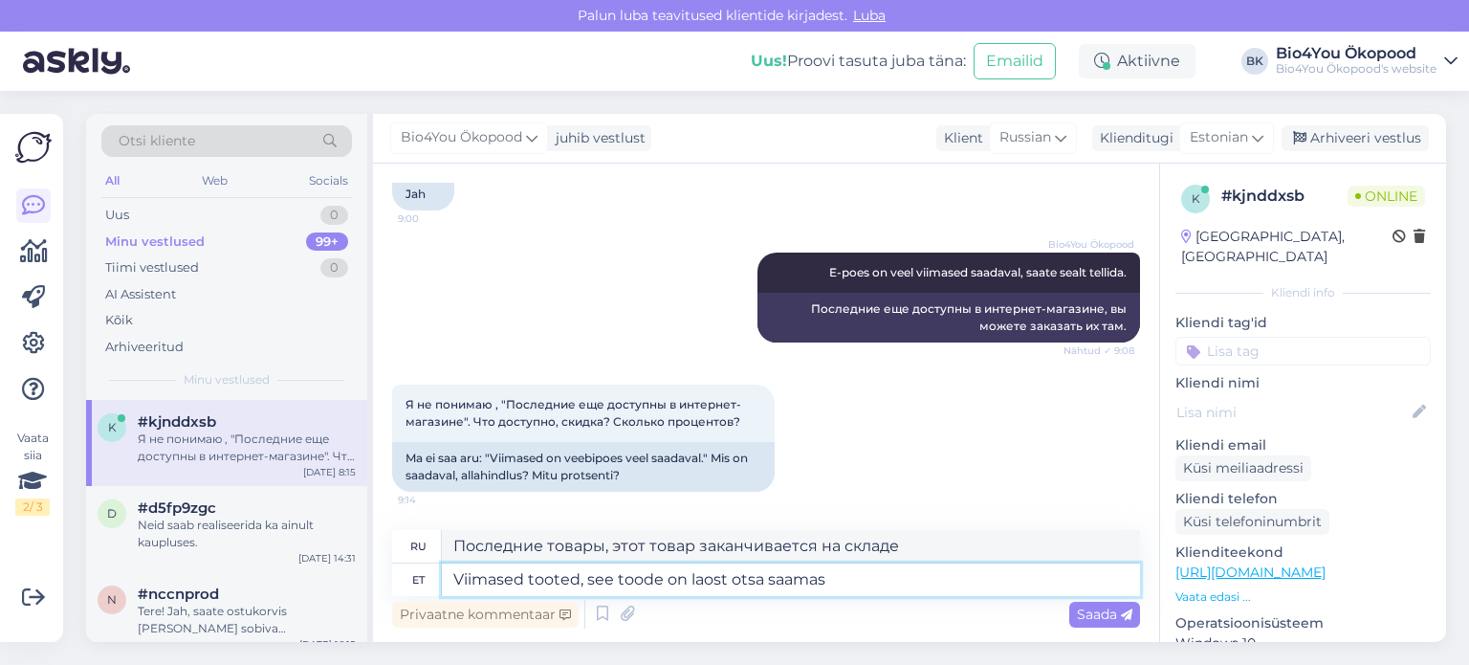
type textarea "Viimased tooted, see toode on laost otsa saamas."
type textarea "Последние товары, этот товар заканчивается на складе."
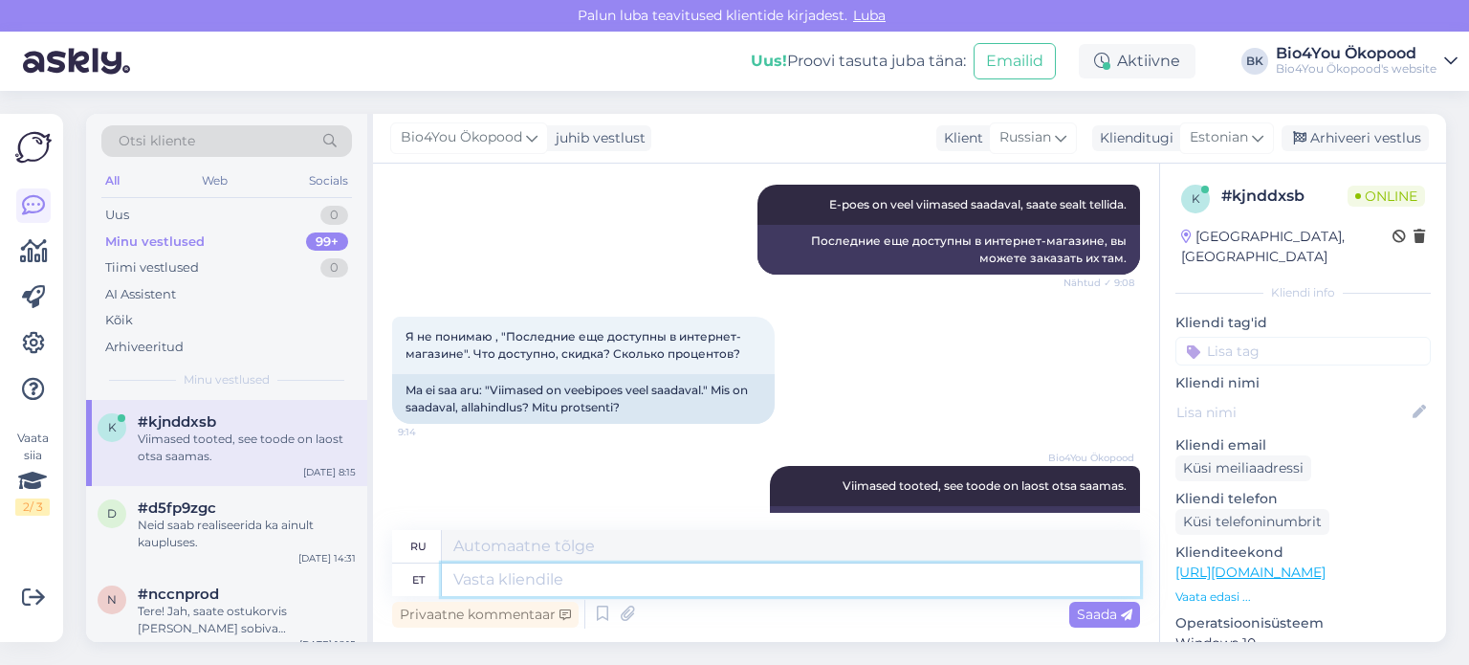
scroll to position [995, 0]
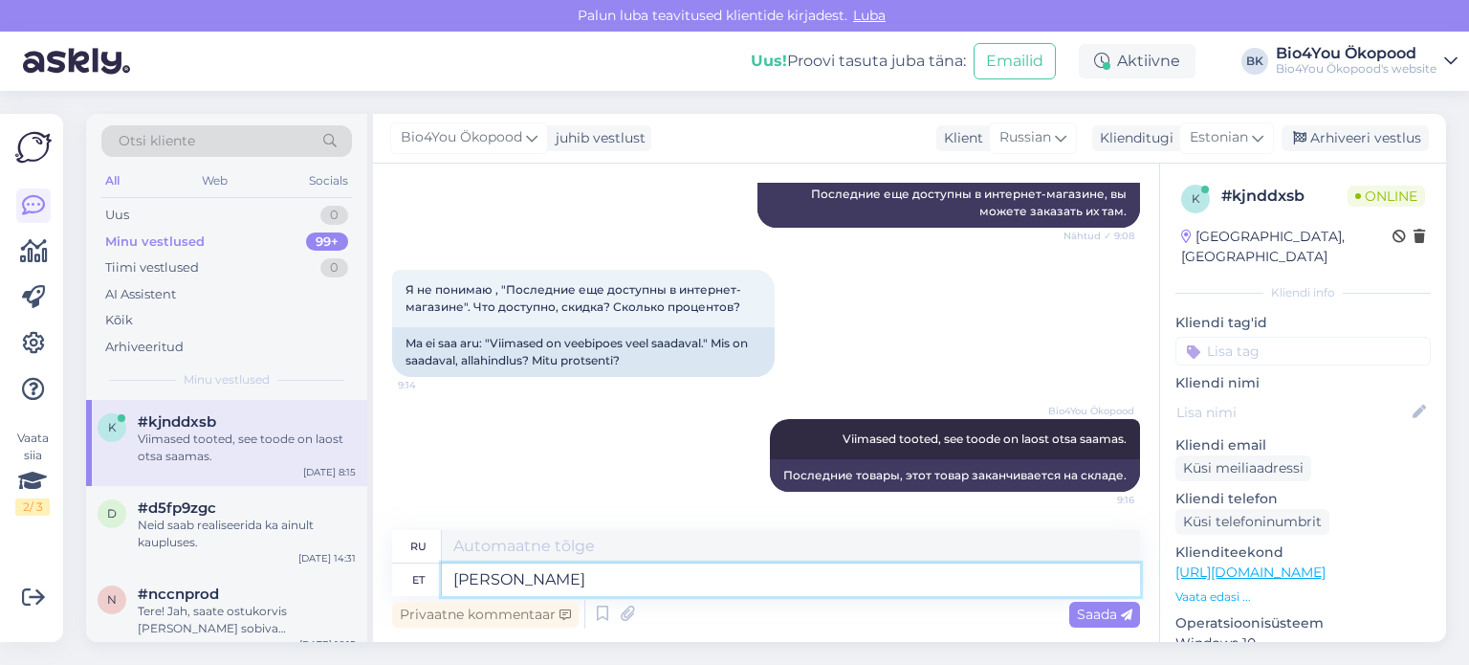
type textarea "[PERSON_NAME]"
type textarea "Если вы это сделаете"
type textarea "[PERSON_NAME] ostu"
type textarea "Когда вы совершаете покупку"
type textarea "[PERSON_NAME] ostu sisse logitud"
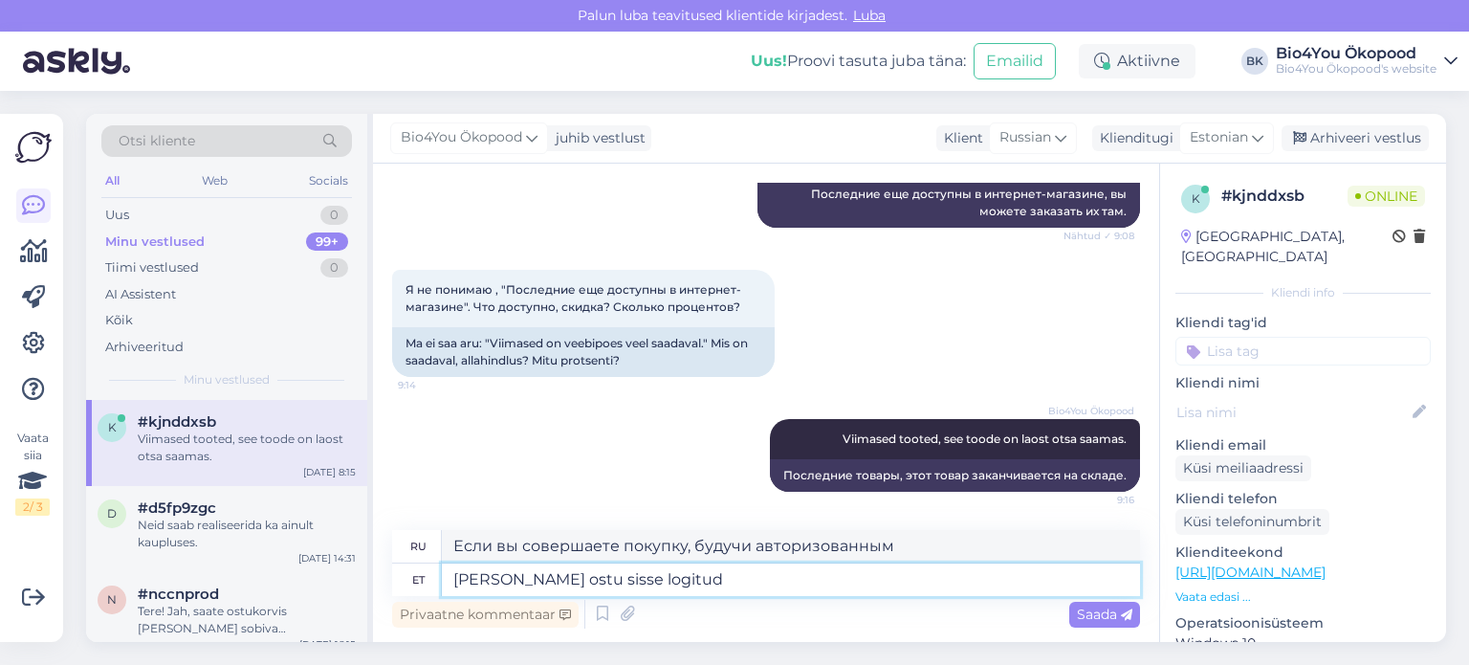
type textarea "Если вы совершаете покупку, войдя в систему"
type textarea "[PERSON_NAME] ostu sisse logitud /"
type textarea "Если вы совершаете покупку, войдите в систему /"
type textarea "[PERSON_NAME] ostu sisse logitud"
type textarea "Если вы совершаете покупку, будучи авторизованным"
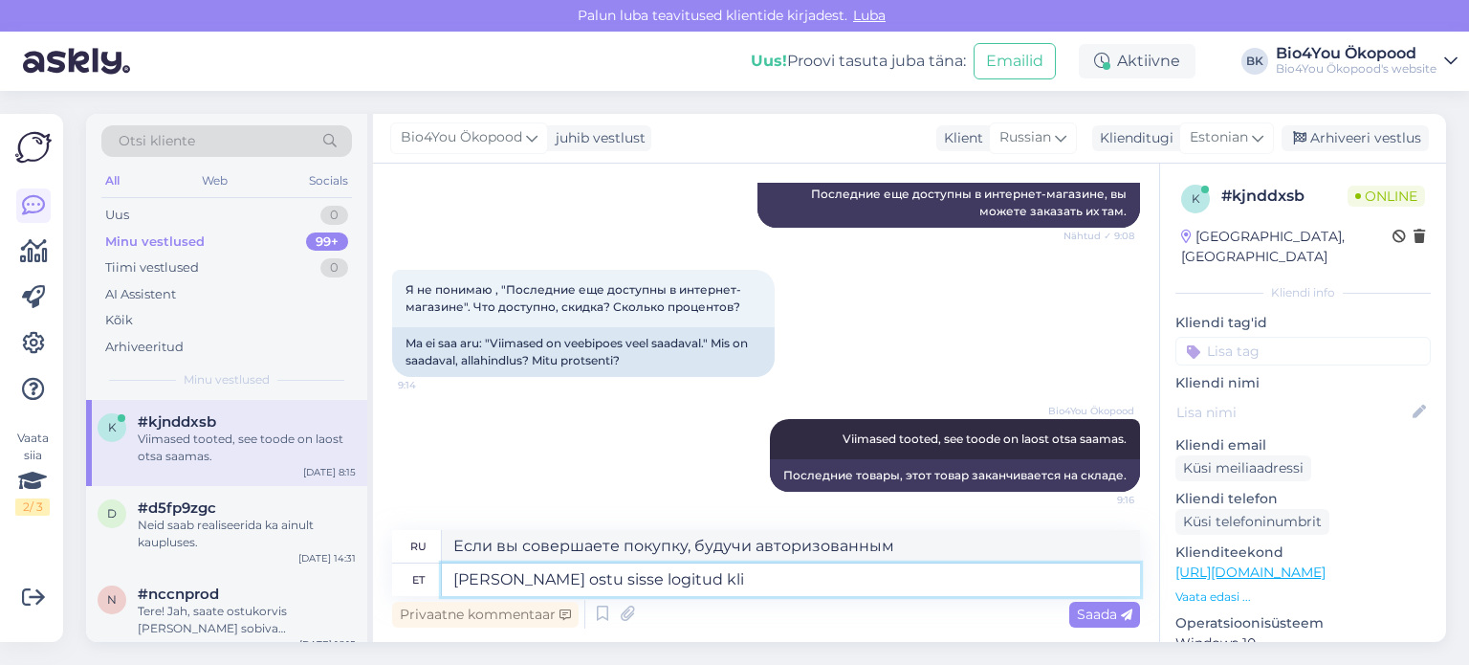
type textarea "[PERSON_NAME] ostu sisse logitud [PERSON_NAME]"
type textarea "Если вы совершаете покупку, войдя в систему"
type textarea "[PERSON_NAME] ostu sisse logitud kliendina"
type textarea "Если вы совершаете покупку как зарегистрированный клиент"
type textarea "[PERSON_NAME] ostu sisse logitud kliendina, o"
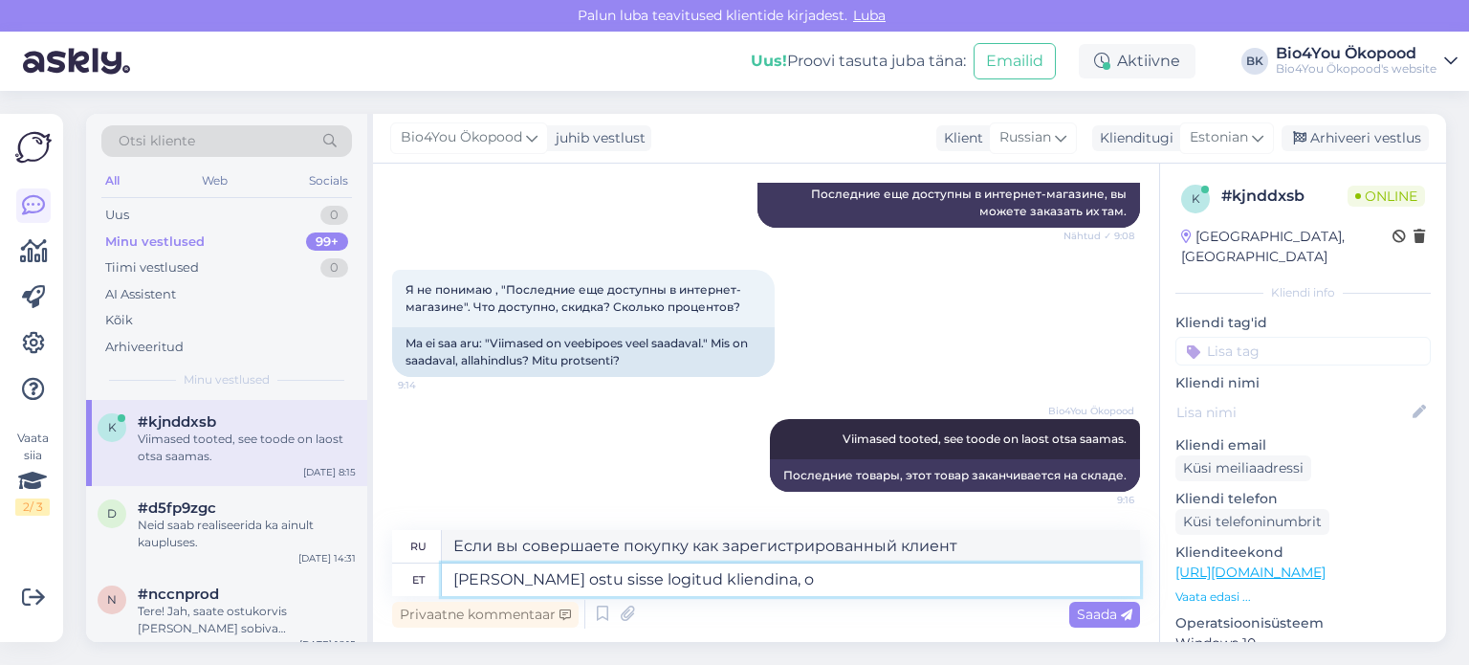
type textarea "Если вы совершаете покупку как зарегистрированный клиент,"
type textarea "[PERSON_NAME] ostu sisse logitud kliendina, on hind -5"
type textarea "Если вы совершаете покупку как зарегистрированный клиент, цена"
type textarea "[PERSON_NAME] ostu sisse logitud kliendina, on hind -5%,"
type textarea "Если вы совершаете покупку как зарегистрированный клиент, цена составляет -5%,"
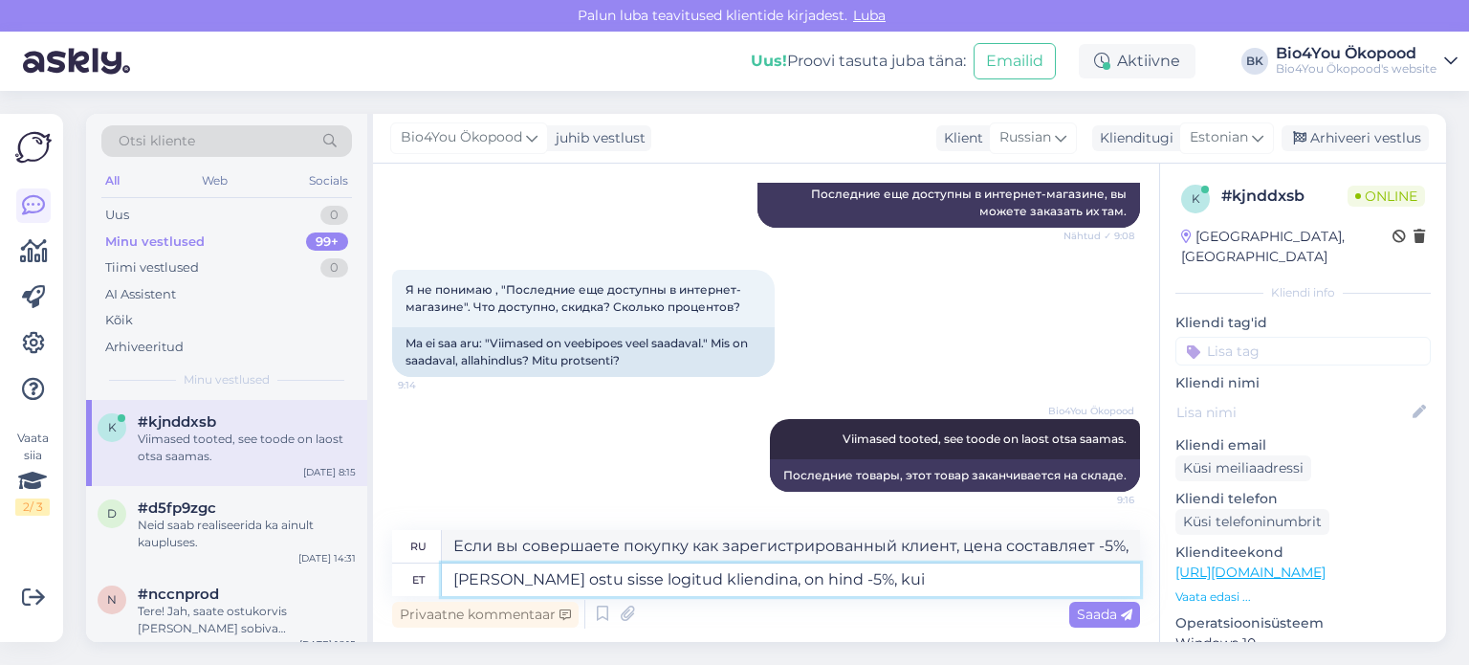
type textarea "[PERSON_NAME] ostu sisse logitud kliendina, on hind -5%, kui"
type textarea "Если вы совершаете покупку как зарегистрированный клиент, цена составляет -5%, …"
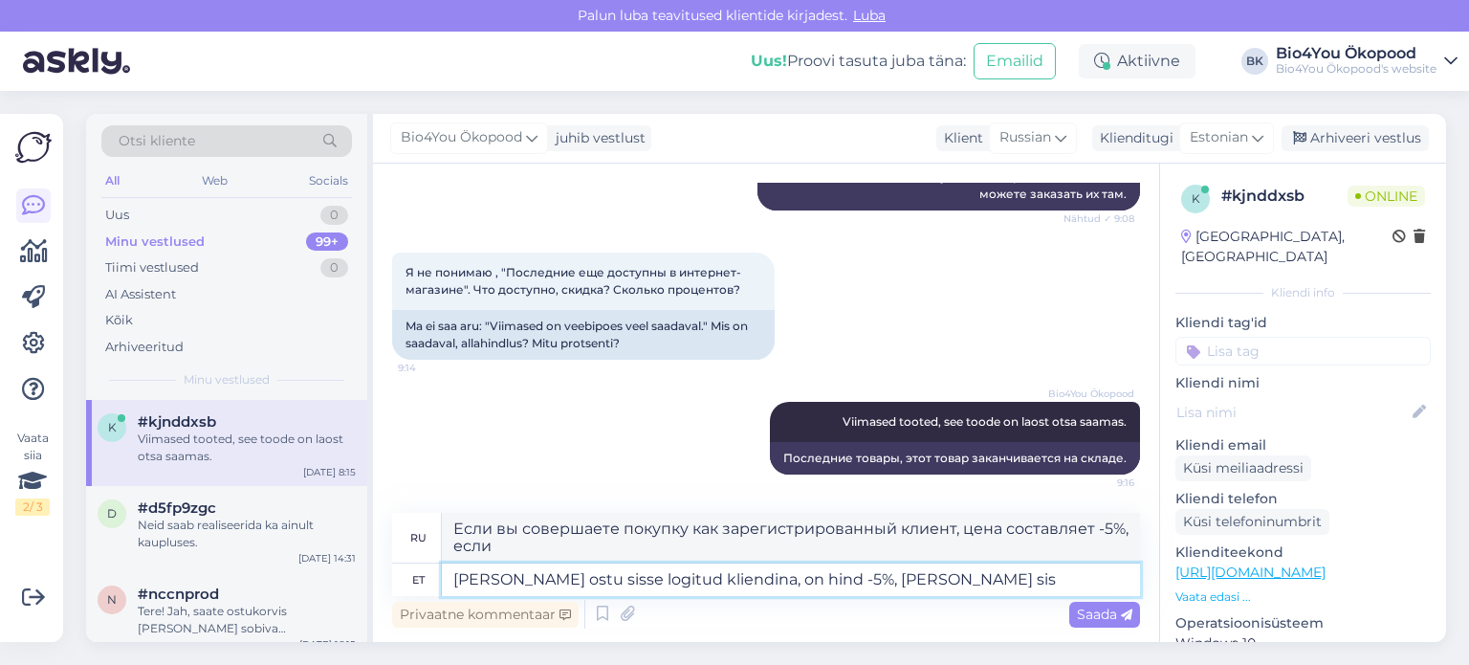
type textarea "[PERSON_NAME] ostu sisse logitud kliendina, on hind -5%, kui [PERSON_NAME]"
type textarea "Если вы совершаете покупку как зарегистрированный клиент, цена составляет -5%, …"
type textarea "[PERSON_NAME] ostu sisse logitud kliendina, on hind -5%, [PERSON_NAME] si"
type textarea "Если вы совершаете покупку как зарегистрированный клиент, цена составляет -5%, …"
type textarea "[PERSON_NAME] ostu sisse logitud kliendina, on hind -5%, [PERSON_NAME]"
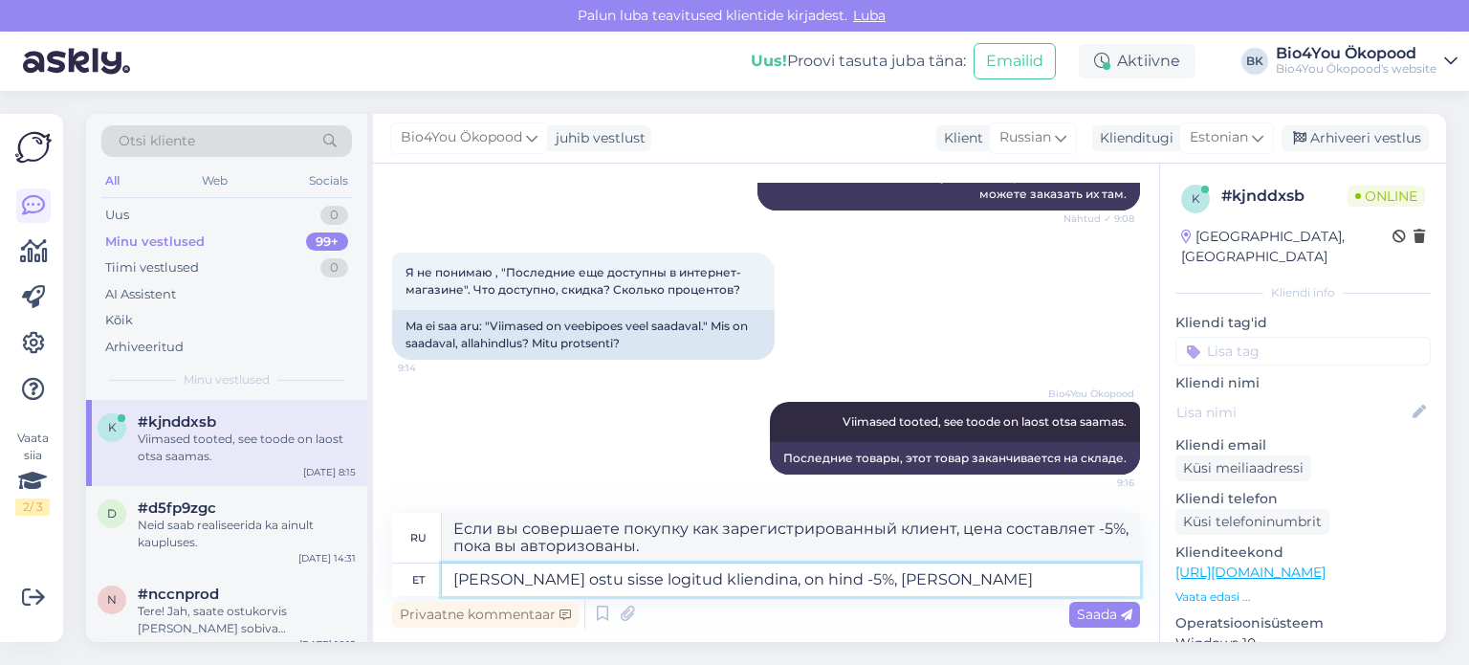
type textarea "Если вы совершаете покупку как зарегистрированный клиент, цена составляет -5%, …"
type textarea "[PERSON_NAME] ostu sisse logitud kliendina, on hind -5%, kui"
type textarea "Если вы совершаете покупку как зарегистрированный клиент, цена составляет -5%, …"
type textarea "[PERSON_NAME] ostu sisse logitud kliendina, on hind -5%, [PERSON_NAME]"
type textarea "Если вы совершаете покупку как зарегистрированный клиент, цена составляет -5%, …"
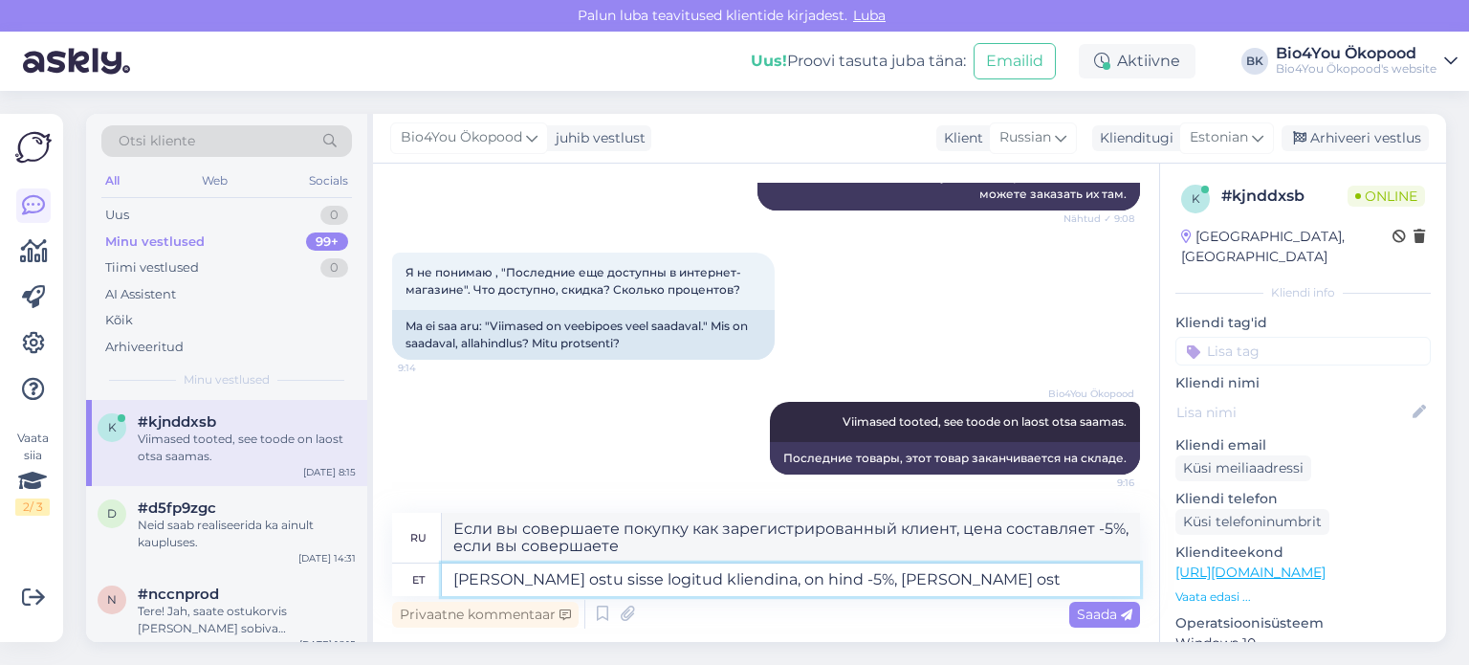
type textarea "[PERSON_NAME] ostu sisse logitud kliendina, on hind -5%, [PERSON_NAME] ost"
type textarea "Если вы совершаете покупку как зарегистрированный клиент, цена составляет -5% п…"
type textarea "[PERSON_NAME] ostu sisse logitud kliendina, on hind -5%, ku"
type textarea "Если вы совершаете покупку как зарегистрированный клиент, цена составляет -5%, …"
type textarea "[PERSON_NAME] ostu sisse logitud kliendina, on hind -5%, k"
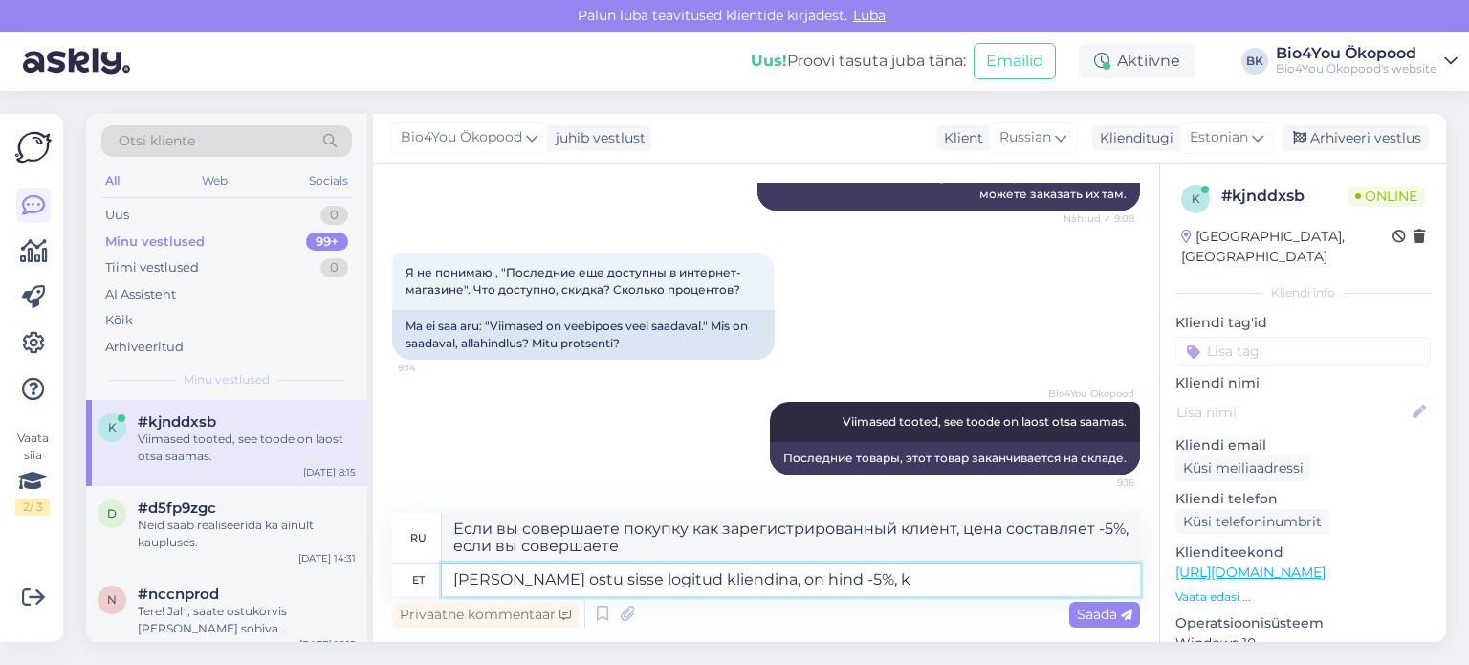
type textarea "Если вы совершаете покупку как зарегистрированный клиент, цена составляет -5%, …"
type textarea "[PERSON_NAME] ostu sisse logitud kliendina, on hind -5%,"
type textarea "Если вы совершаете покупку как зарегистрированный клиент, цена составляет -5%,"
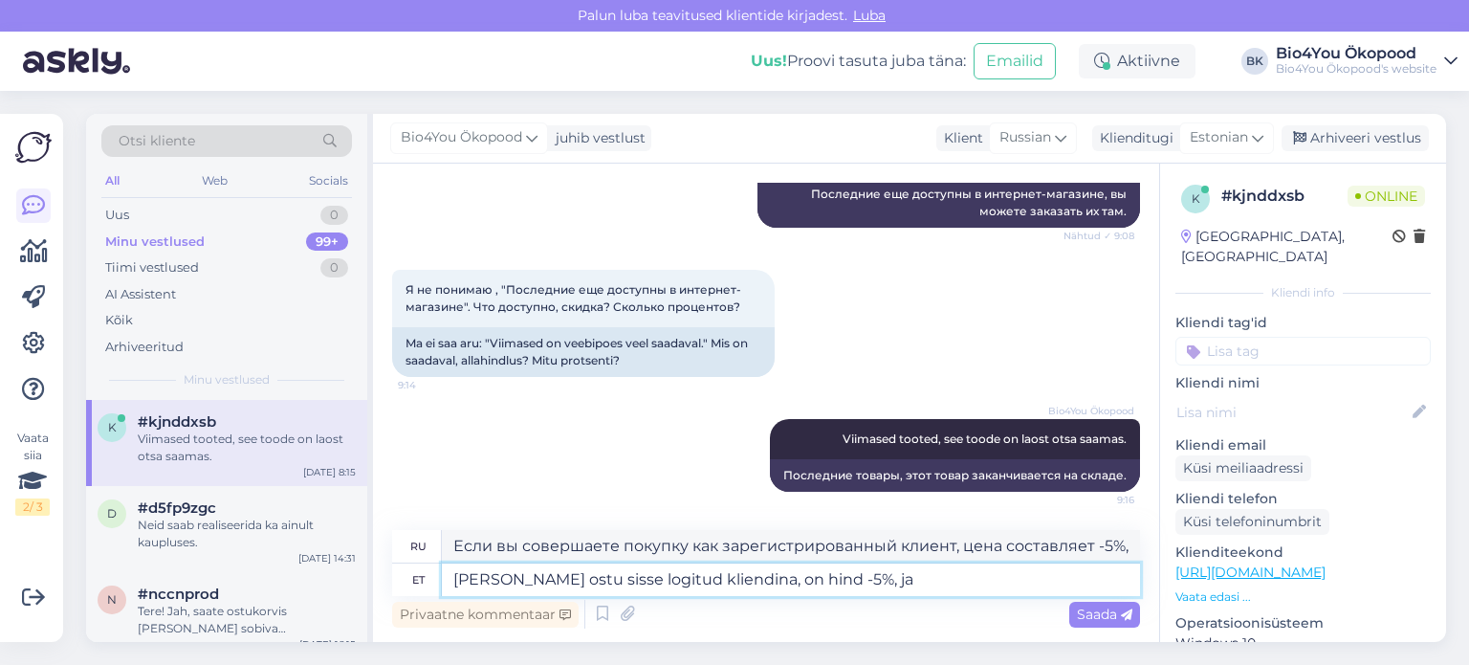
type textarea "[PERSON_NAME] ostu sisse logitud kliendina, on hind -5%, ja k"
type textarea "Если вы совершаете покупку как зарегистрированный клиент, цена составляет -5%, и"
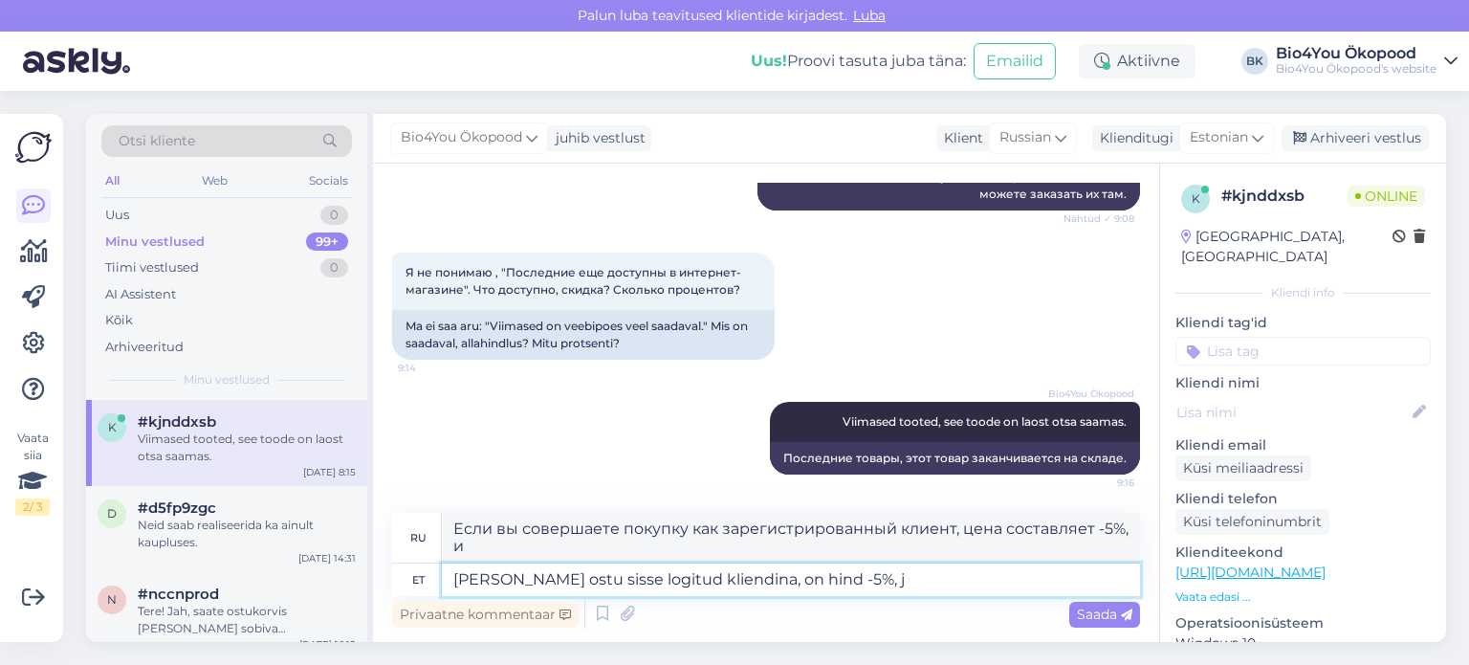
type textarea "[PERSON_NAME] ostu sisse logitud kliendina, on hind -5%,"
type textarea "Если вы совершаете покупку как зарегистрированный клиент, цена составляет -5%,"
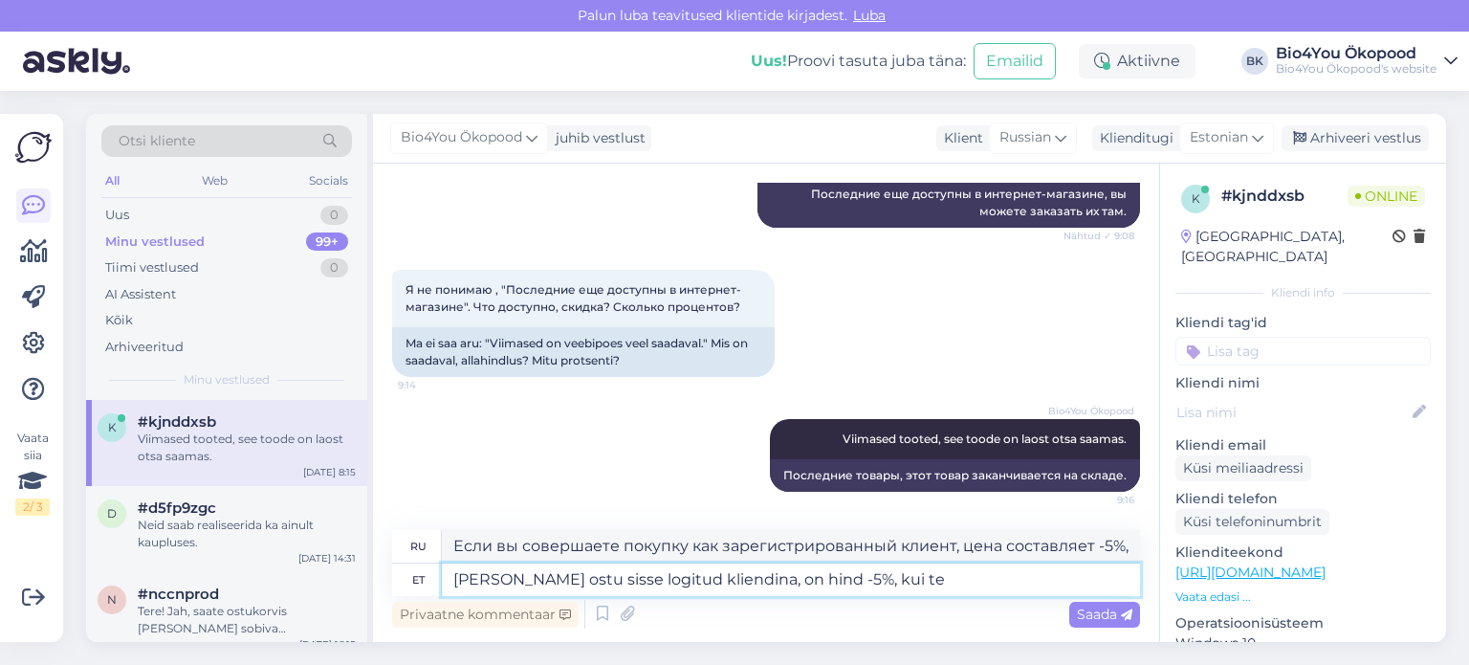
type textarea "[PERSON_NAME] ostu sisse logitud kliendina, on hind -5%, kui tee"
type textarea "Если вы совершаете покупку как зарегистрированный клиент, цена составляет -5%, …"
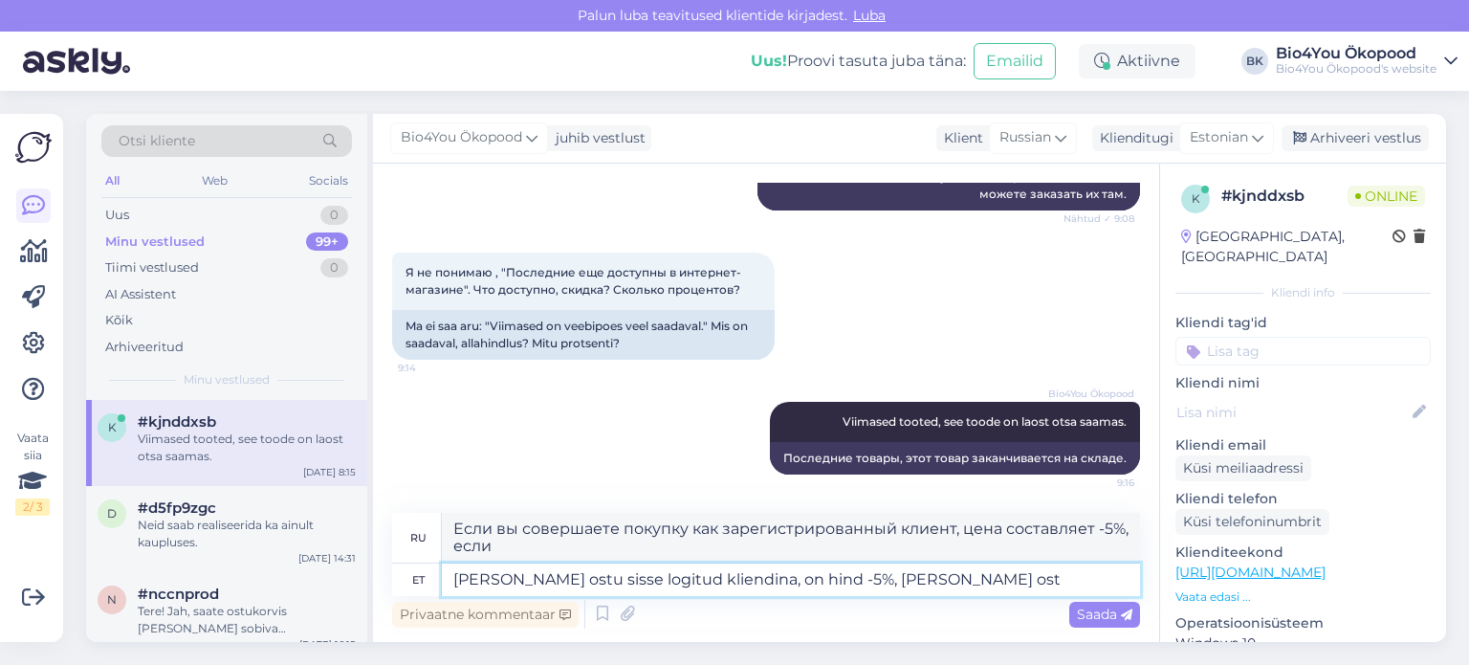
type textarea "[PERSON_NAME] ostu sisse logitud kliendina, on hind -5%, [PERSON_NAME] ostu"
type textarea "Если вы совершаете покупку как зарегистрированный клиент, цена составляет -5%, …"
type textarea "[PERSON_NAME] ostu sisse logitud kliendina, on hind -5%, [PERSON_NAME] ostu s"
type textarea "Если вы совершаете покупку как зарегистрированный клиент, цена составляет -5%, …"
type textarea "[PERSON_NAME] ostu sisse logitud kliendina, on hind -5%, [PERSON_NAME] o"
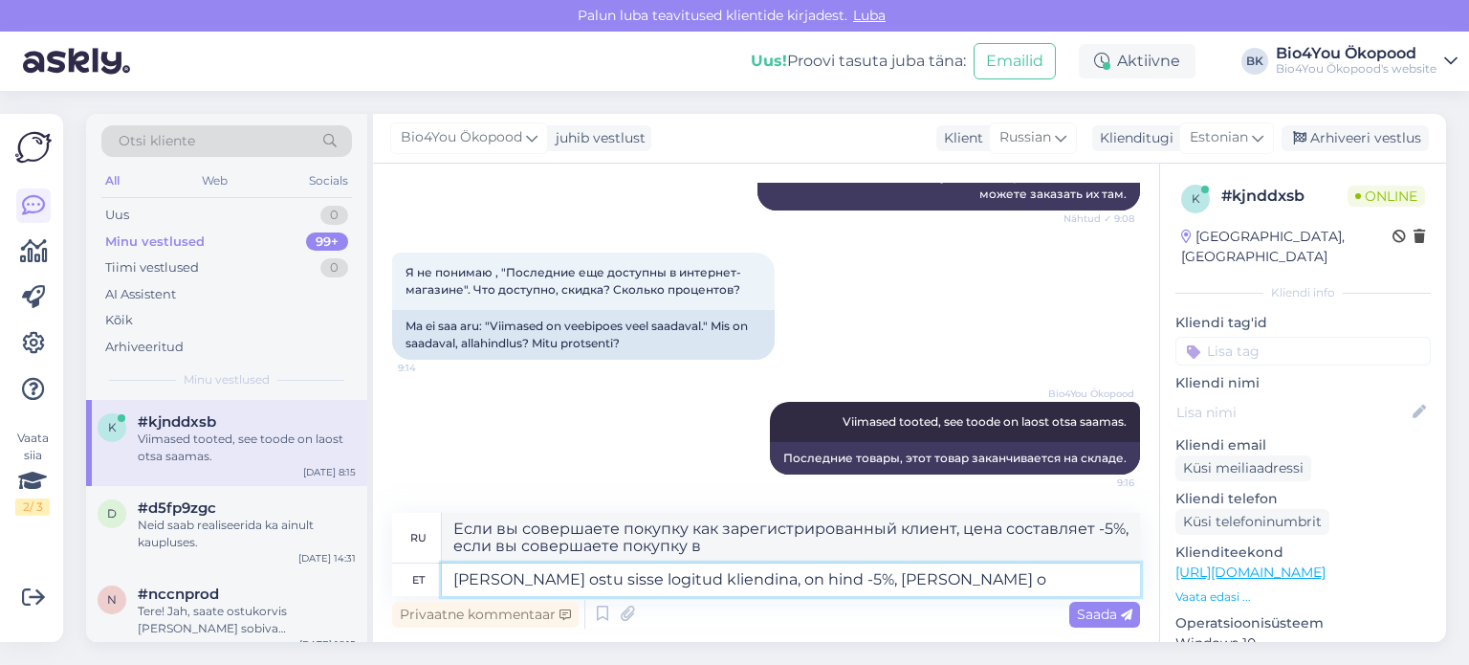
type textarea "Если вы совершаете покупку как зарегистрированный клиент, цена составляет -5% п…"
type textarea "[PERSON_NAME] ostu sisse logitud kliendina, on hind -5%, [PERSON_NAME]"
type textarea "Если вы совершаете покупку как зарегистрированный клиент, цена составляет -5%, …"
type textarea "[PERSON_NAME] ostu sisse logitud kliendina, on hind -5%,"
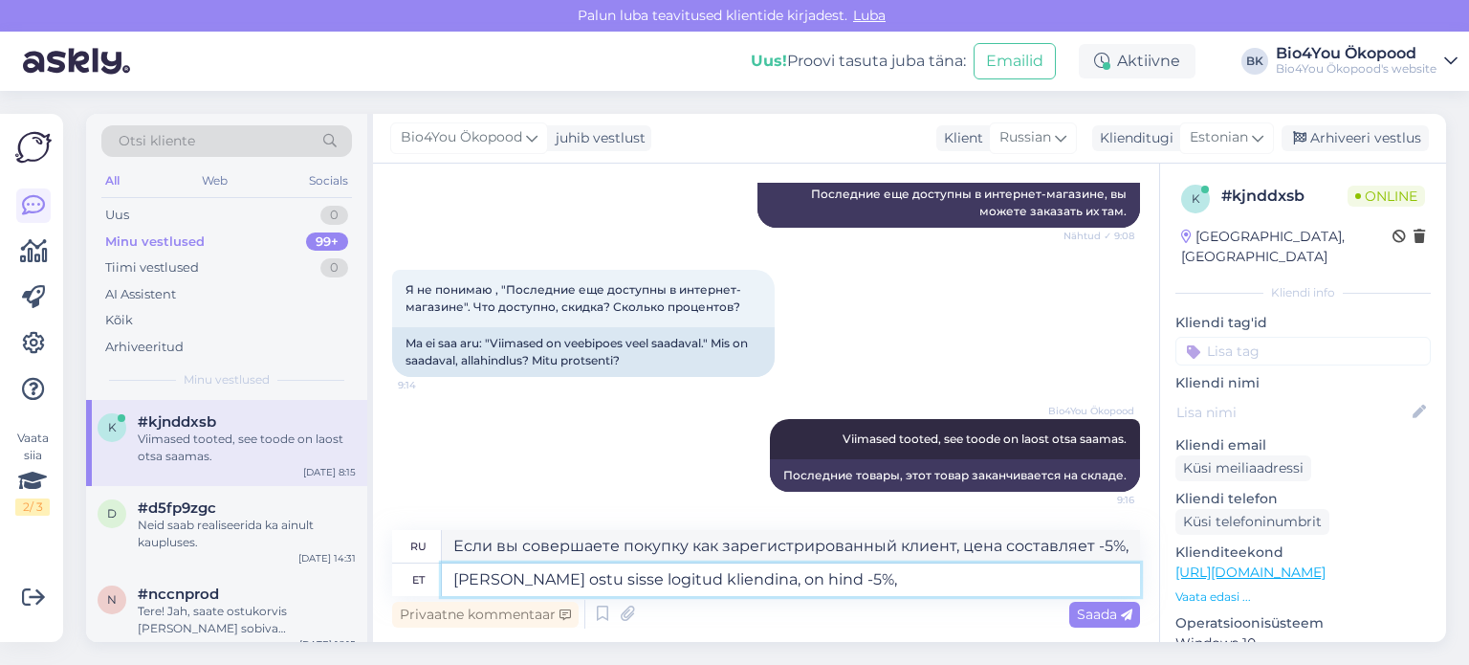
type textarea "Если вы совершаете покупку как зарегистрированный клиент, цена составляет -5%, …"
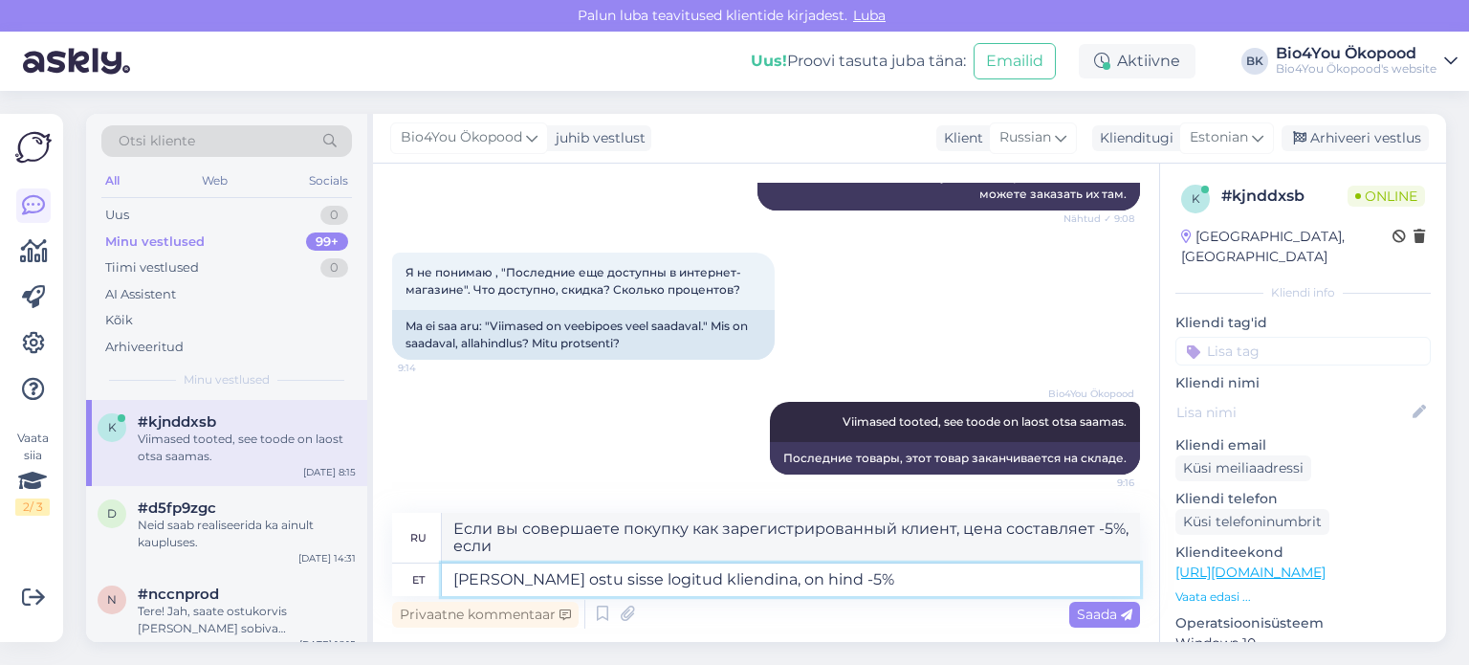
type textarea "[PERSON_NAME] ostu sisse logitud kliendina, on hind -5%"
type textarea "Если вы совершаете покупку как зарегистрированный клиент, цена составляет -5%"
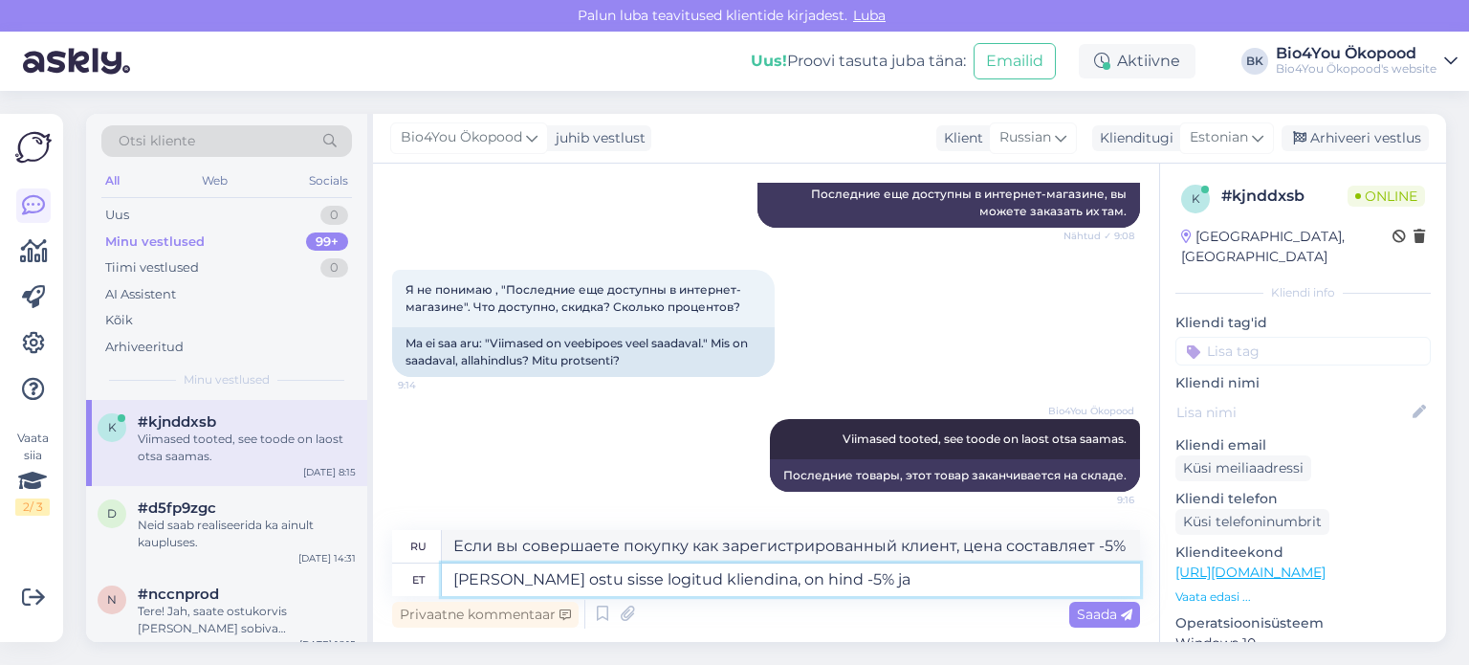
type textarea "[PERSON_NAME] ostu sisse logitud kliendina, on hind -5% ja o"
type textarea "Если вы совершаете покупку как зарегистрированный клиент, цена составляет -5% и"
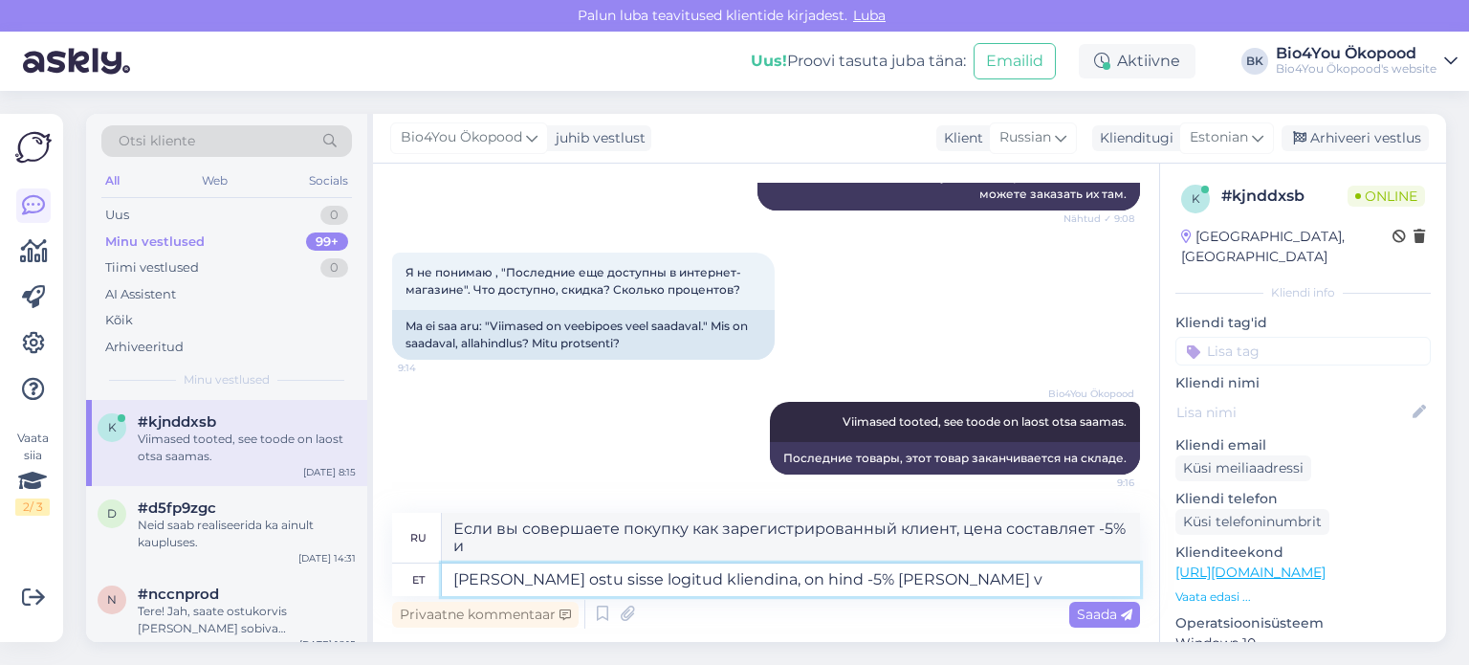
type textarea "[PERSON_NAME] ostu sisse logitud kliendina, on hind -5% [PERSON_NAME] vä"
type textarea "Если вы совершаете покупку как зарегистрированный клиент, цена составляет -5%, …"
type textarea "[PERSON_NAME] ostu sisse logitud kliendina, on hind -5% [PERSON_NAME] vähemalt …"
type textarea "Если вы совершаете покупку как зарегистрированный клиент, цена составляет -5%, …"
type textarea "[PERSON_NAME] ostu sisse logitud kliendina, on hind -5% [PERSON_NAME] vähemalt …"
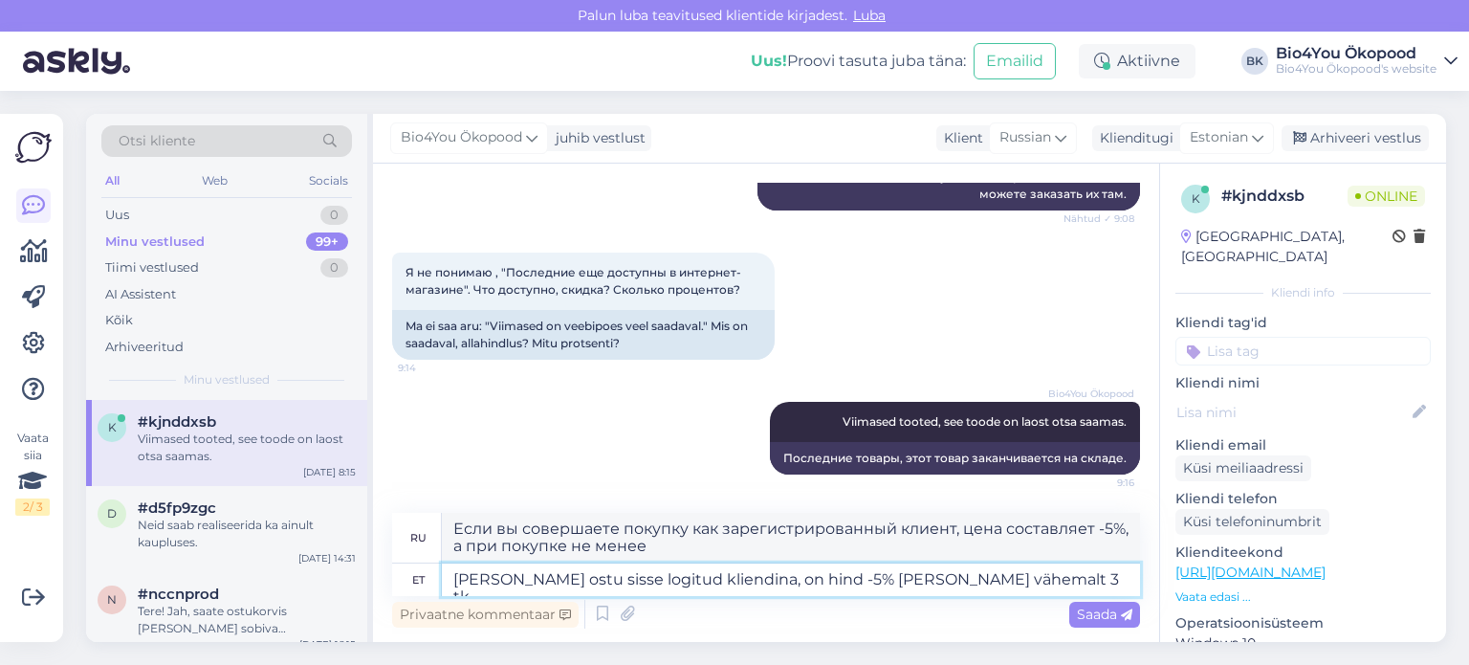
type textarea "Если вы совершаете покупку как зарегистрированный клиент, цена составляет -5%, …"
type textarea "[PERSON_NAME] ostu sisse logitud kliendina, on hind -5% [PERSON_NAME] vähemalt …"
type textarea "Если вы совершаете покупку как зарегистрированный клиент, цена составляет -5%, …"
type textarea "[PERSON_NAME] ostu sisse logitud kliendina, on hind -5% [PERSON_NAME] vähemalt …"
type textarea "Если вы совершаете покупку как зарегистрированный клиент, цена составляет -5%, …"
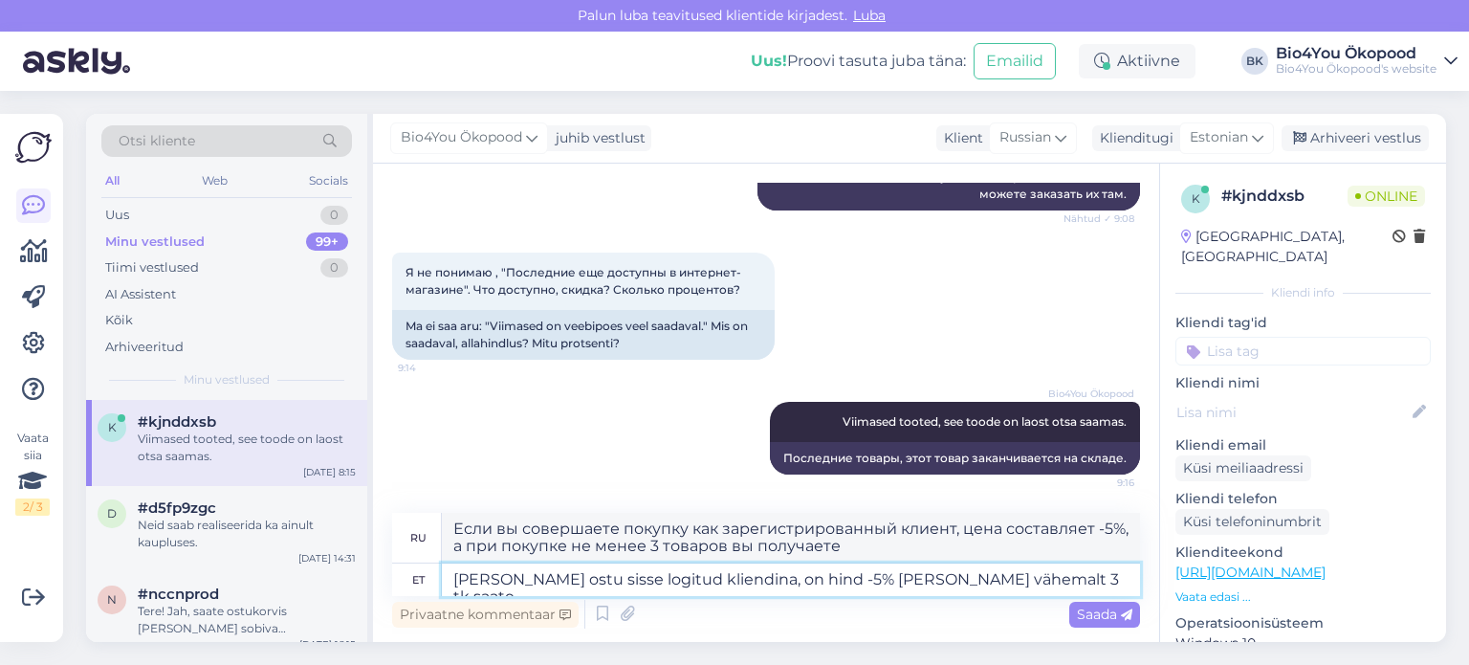
type textarea "[PERSON_NAME] ostu sisse logitud kliendina, on hind -5% [PERSON_NAME] vähemalt …"
type textarea "Если вы совершите покупку как зарегистрированный клиент, цена составит -5%, а п…"
type textarea "[PERSON_NAME] ostu sisse logitud kliendina, on hind -5% [PERSON_NAME] vähemalt …"
type textarea "Если вы совершите покупку как зарегистрированный клиент, цена составит -5%, а е…"
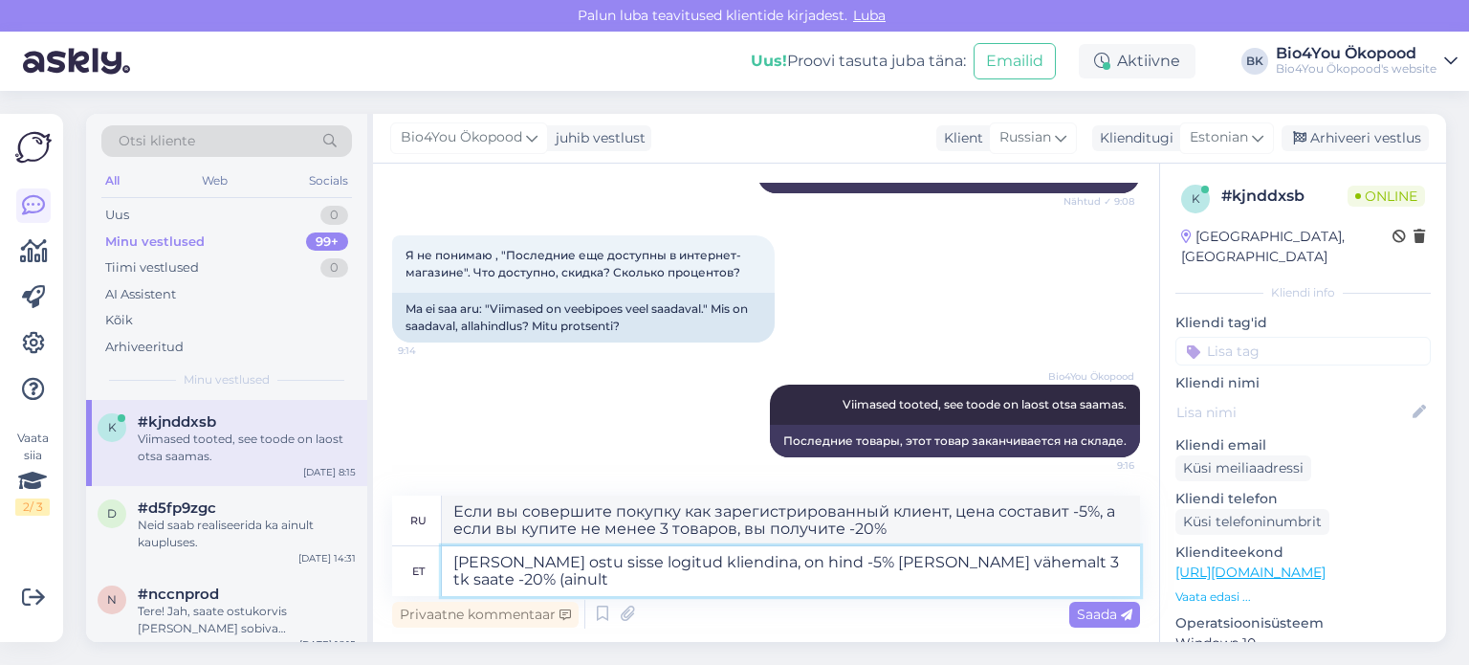
type textarea "[PERSON_NAME] ostu sisse logitud kliendina, on hind -5% [PERSON_NAME] vähemalt …"
type textarea "Если вы совершаете покупку как зарегистрированный клиент, цена составляет -5%, …"
type textarea "[PERSON_NAME] ostu sisse logitud kliendina, on hind -5% [PERSON_NAME] vähemalt …"
type textarea "Если вы совершаете покупку как зарегистрированный клиент, цена составляет -5%, …"
type textarea "[PERSON_NAME] ostu sisse logitud kliendina, on hind -5% [PERSON_NAME] vähemalt …"
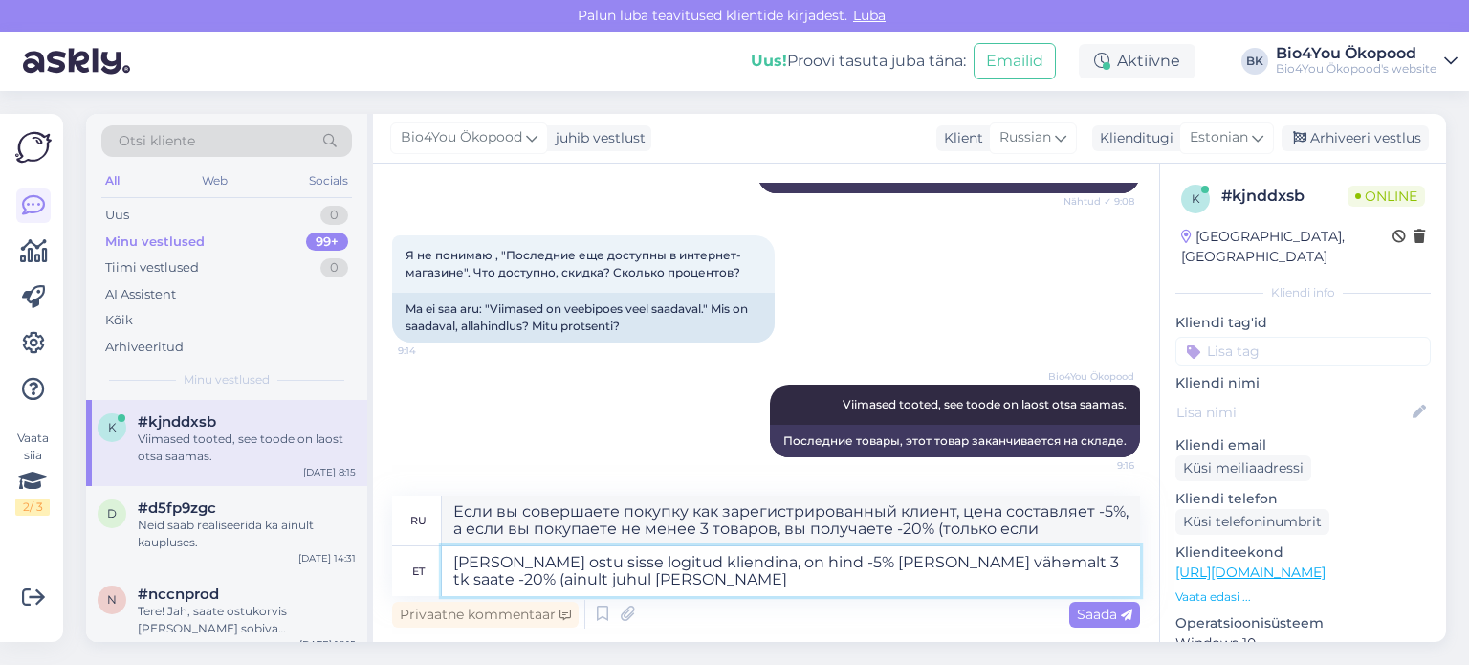
type textarea "Если вы совершаете покупку как зарегистрированный клиент, цена составляет -5%, …"
type textarea "[PERSON_NAME] ostu sisse logitud kliendina, on hind -5% [PERSON_NAME] vähemalt …"
type textarea "Если вы совершите покупку как зарегистрированный клиент, цена составит -5%, а е…"
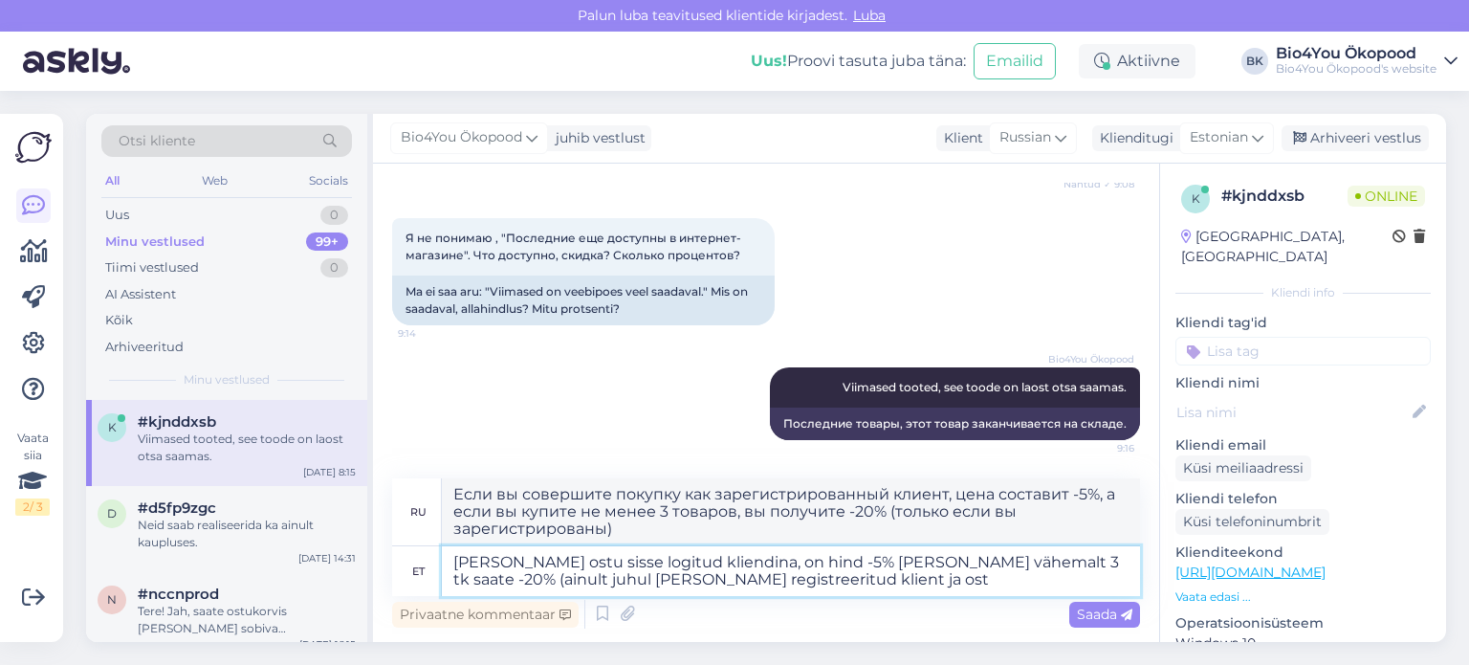
type textarea "[PERSON_NAME] ostu sisse logitud kliendina, on hind -5% [PERSON_NAME] vähemalt …"
type textarea "Если вы совершите покупку как зарегистрированный клиент, цена составит -5%, а е…"
type textarea "[PERSON_NAME] ostu sisse logitud kliendina, on hind -5% [PERSON_NAME] vähemalt …"
type textarea "Если вы совершаете покупку как зарегистрированный клиент, цена составляет -5%, …"
type textarea "[PERSON_NAME] ostu sisse logitud kliendina, on hind -5% [PERSON_NAME] vähemalt …"
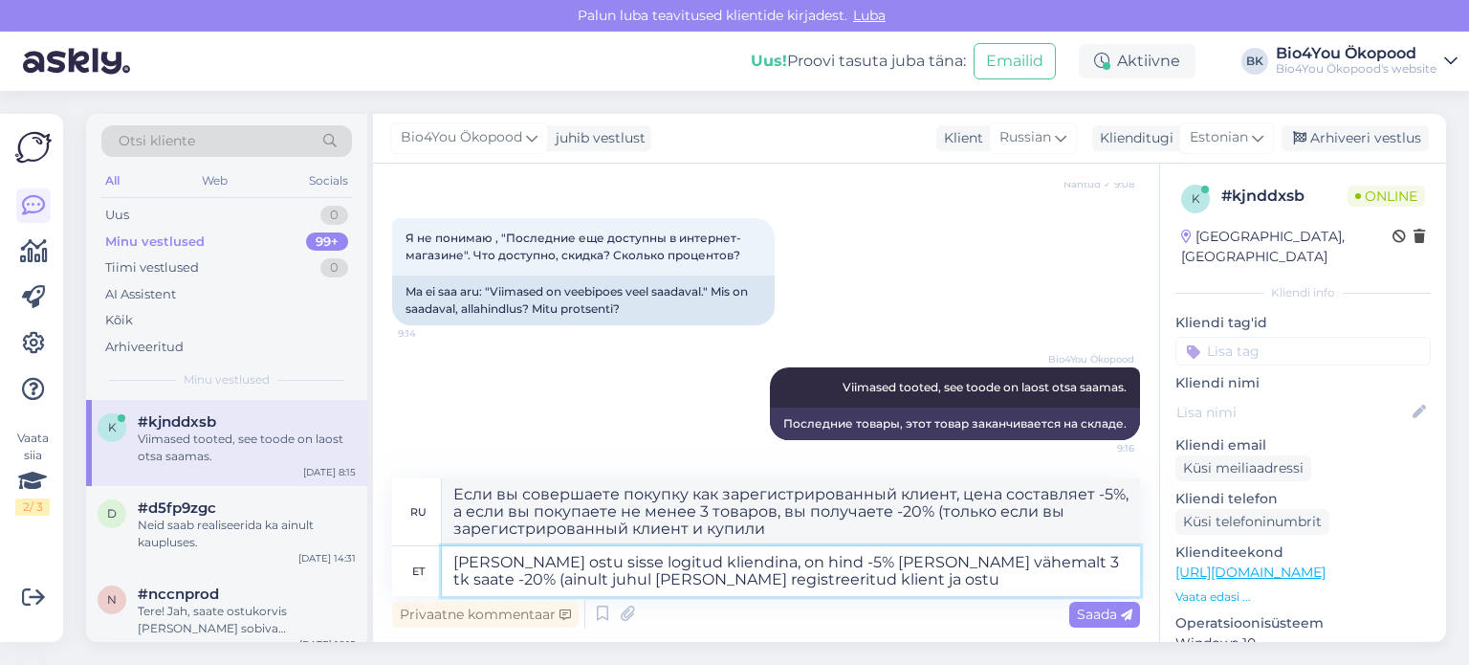
type textarea "Если вы совершаете покупку как зарегистрированный клиент, цена составляет -5%, …"
type textarea "[PERSON_NAME] ostu sisse logitud kliendina, on hind -5% [PERSON_NAME] vähemalt …"
type textarea "Если вы совершаете покупку как зарегистрированный клиент, цена составляет -5%, …"
type textarea "[PERSON_NAME] ostu sisse logitud kliendina, on hind -5% [PERSON_NAME] vähemalt …"
type textarea "Если вы совершите покупку как зарегистрированный клиент, цена составит -5%, а е…"
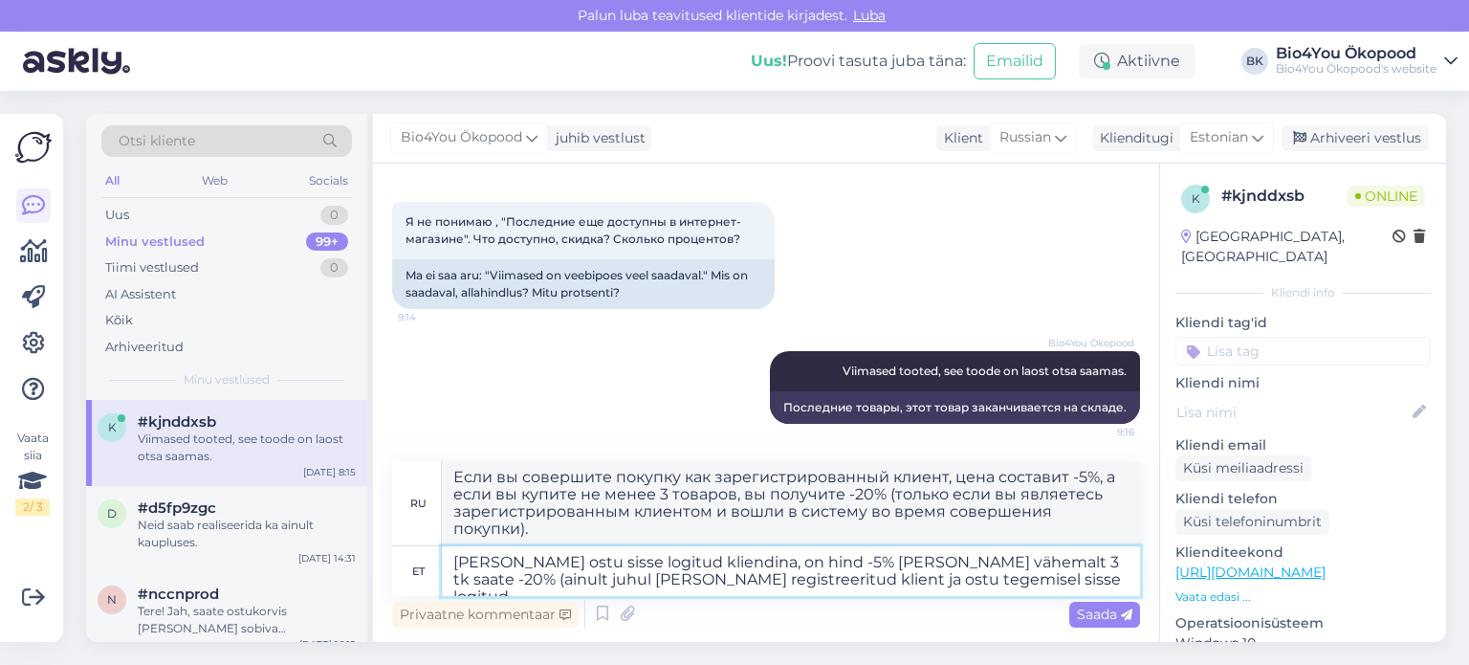
type textarea "[PERSON_NAME] ostu sisse logitud kliendina, on hind -5% [PERSON_NAME] vähemalt …"
type textarea "Если вы совершаете покупку как зарегистрированный клиент, цена составляет -5%, …"
click at [914, 576] on textarea "[PERSON_NAME] ostu sisse logitud kliendina, on hind -5% [PERSON_NAME] vähemalt …" at bounding box center [791, 571] width 698 height 50
type textarea "[PERSON_NAME] ostu sisse logitud kliendina, on hind -5% [PERSON_NAME] vähemalt …"
type textarea "Если вы совершаете покупку как зарегистрированный клиент, цена составляет -5%, …"
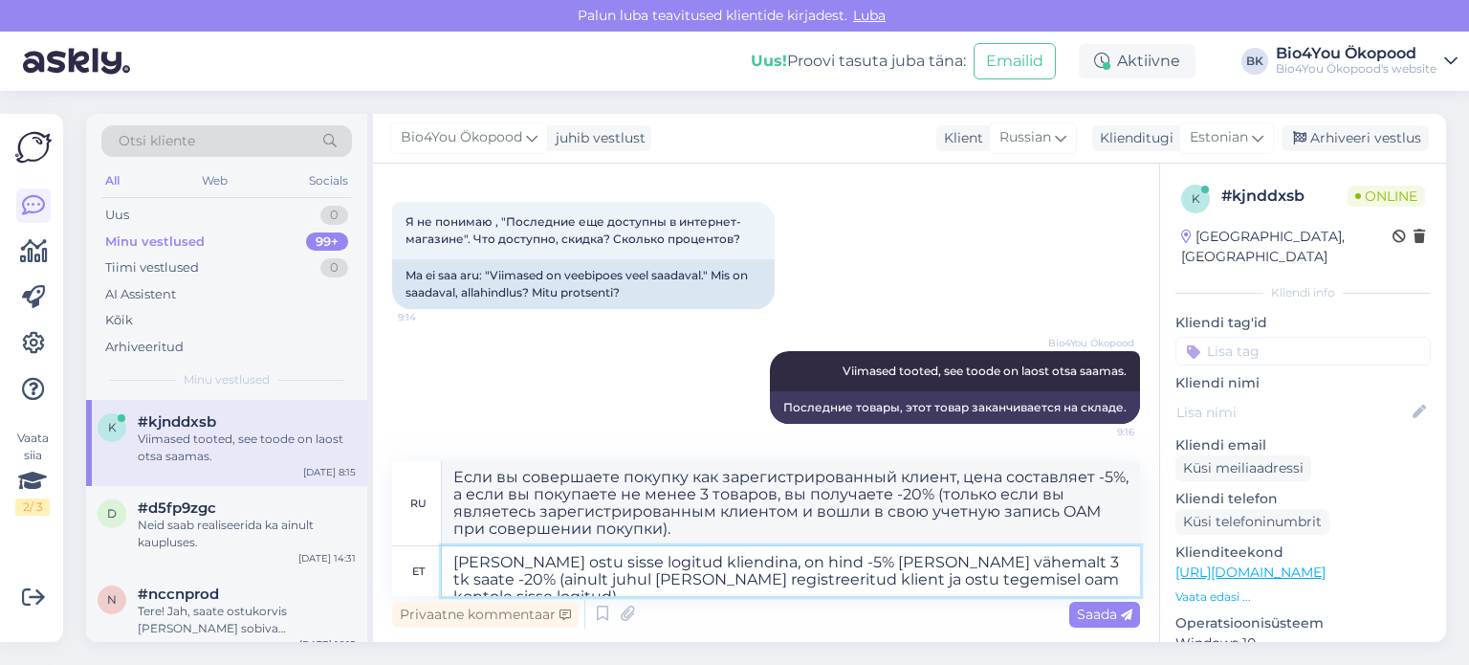
click at [944, 581] on textarea "[PERSON_NAME] ostu sisse logitud kliendina, on hind -5% [PERSON_NAME] vähemalt …" at bounding box center [791, 571] width 698 height 50
type textarea "[PERSON_NAME] ostu sisse logitud kliendina, on hind -5% [PERSON_NAME] vähemalt …"
type textarea "Если вы совершаете покупку как зарегистрированный клиент, цена составляет -5%, …"
click at [1112, 586] on textarea "[PERSON_NAME] ostu sisse logitud kliendina, on hind -5% [PERSON_NAME] vähemalt …" at bounding box center [791, 571] width 698 height 50
type textarea "[PERSON_NAME] ostu sisse logitud kliendina, on hind -5% [PERSON_NAME] vähemalt …"
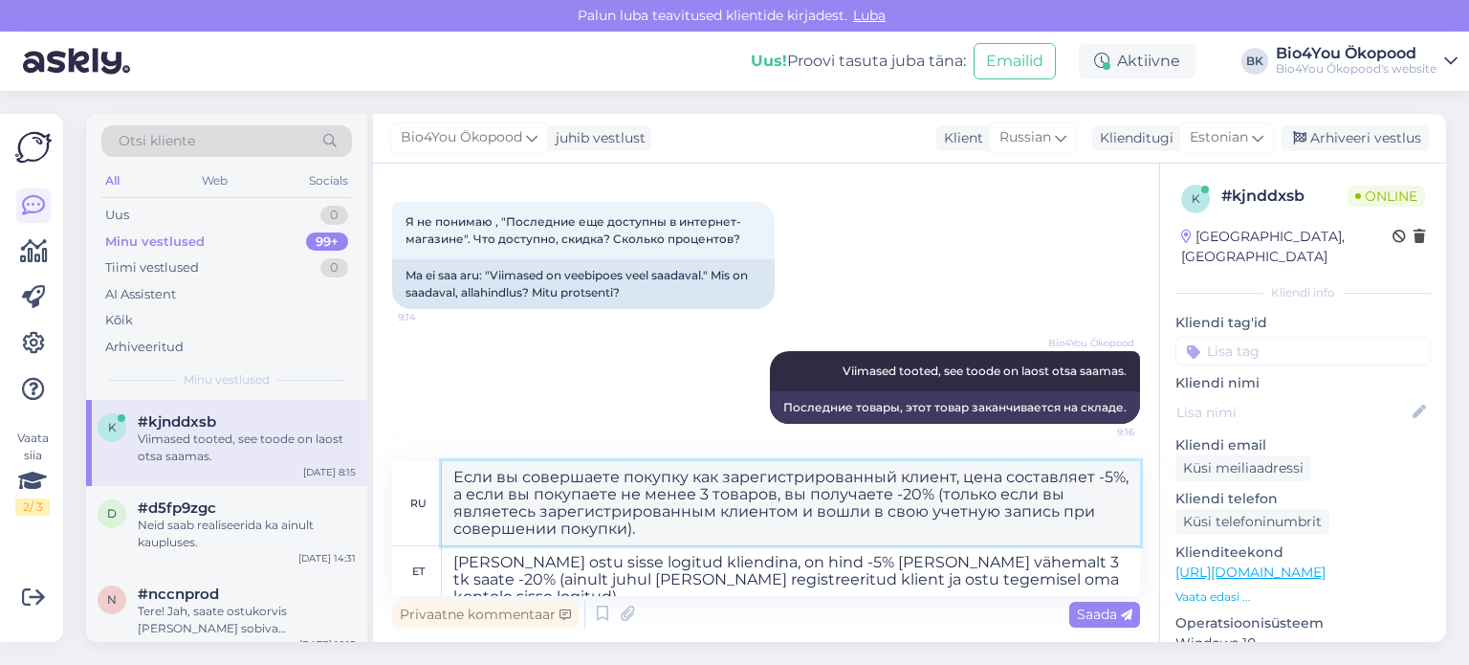
type textarea "Если вы совершите покупку как зарегистрированный клиент, цена составит -5%, а е…"
drag, startPoint x: 654, startPoint y: 531, endPoint x: 438, endPoint y: 458, distance: 228.1
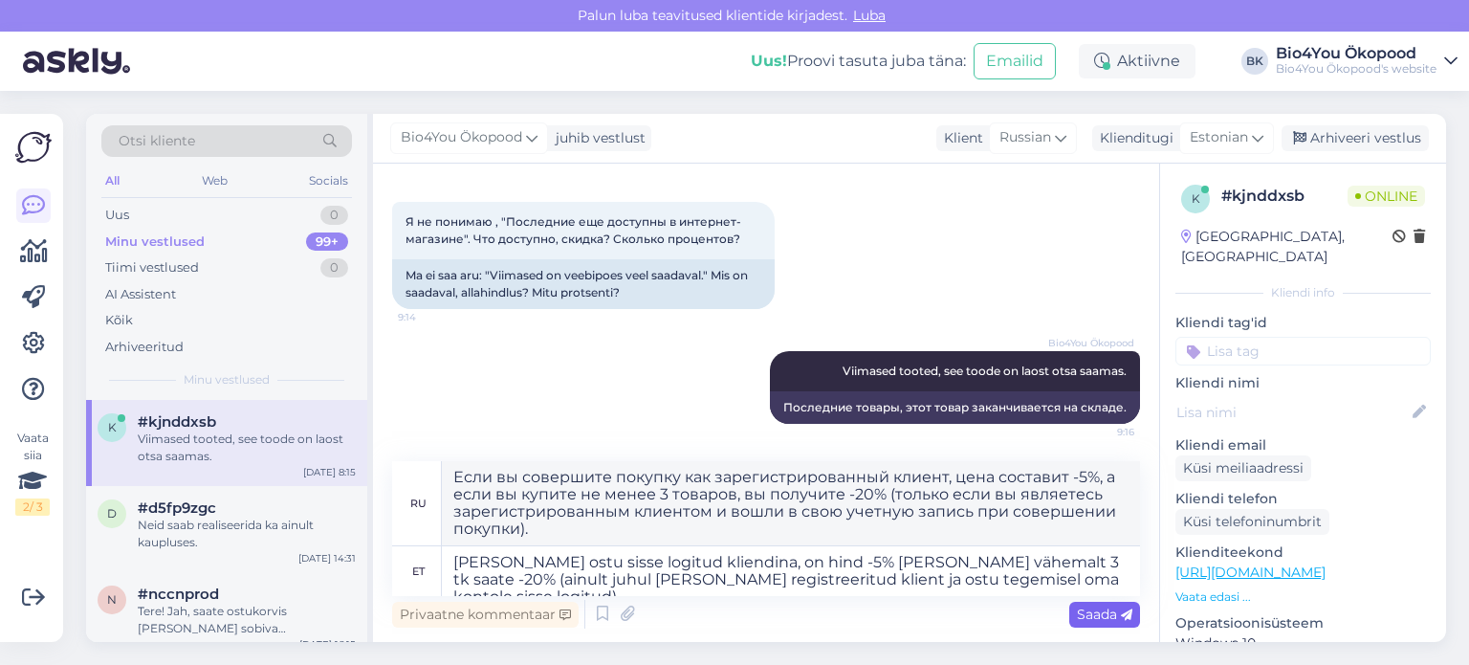
click at [1084, 620] on span "Saada" at bounding box center [1104, 614] width 55 height 17
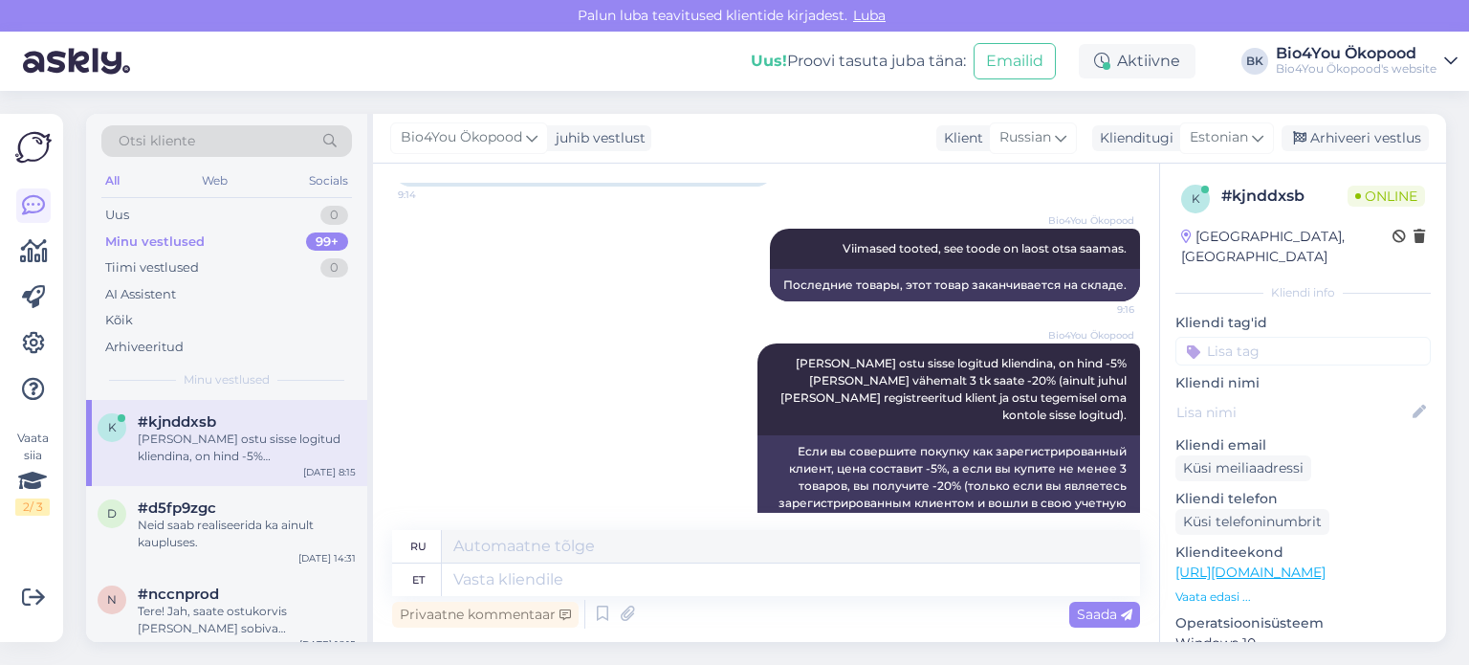
scroll to position [1213, 0]
